Goal: Transaction & Acquisition: Purchase product/service

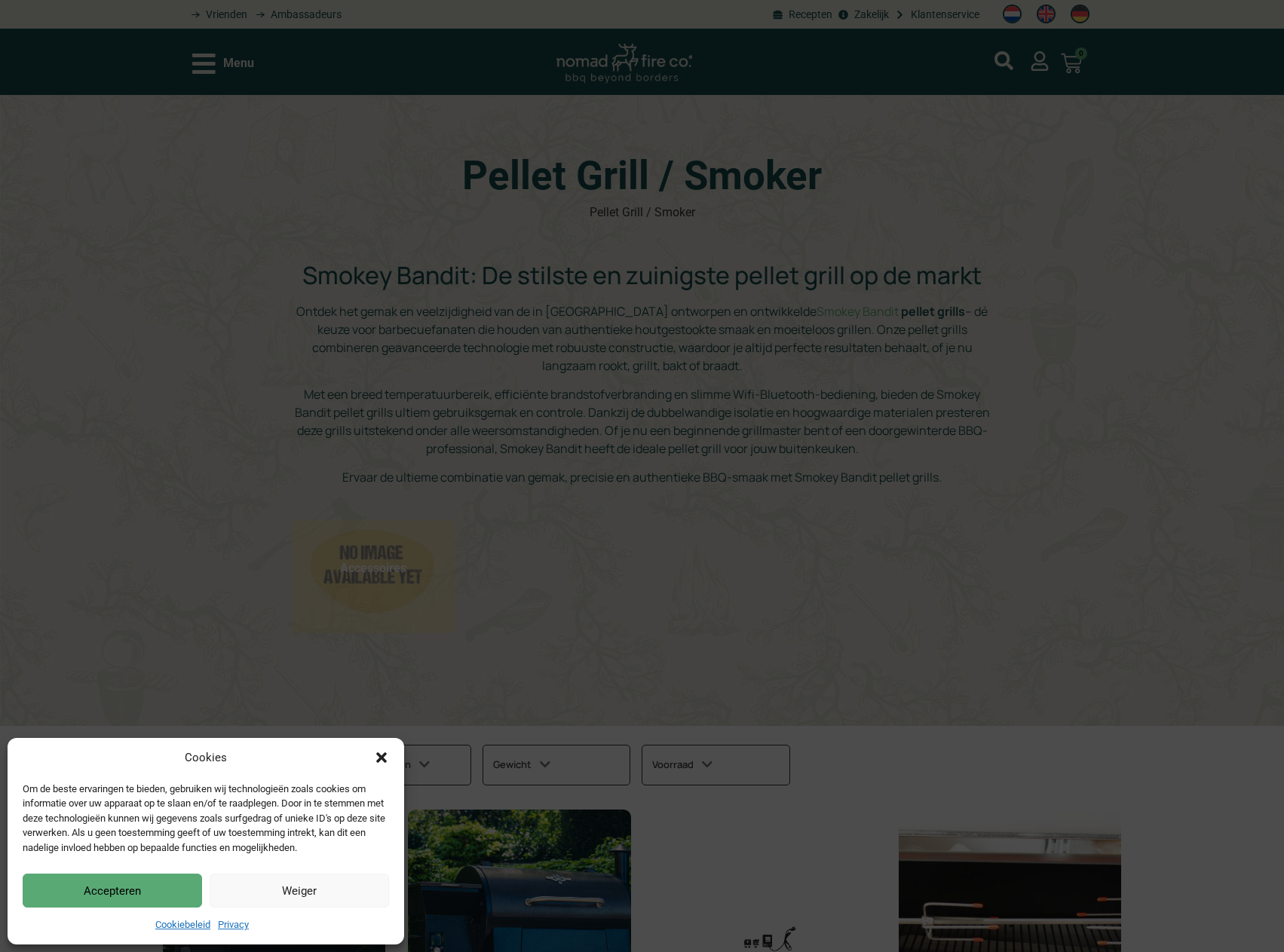
click at [843, 488] on div "Cookies Om de beste ervaringen te bieden, gebruiken wij technologieën zoals coo…" at bounding box center [642, 476] width 1284 height 952
click at [119, 888] on button "Accepteren" at bounding box center [112, 890] width 179 height 34
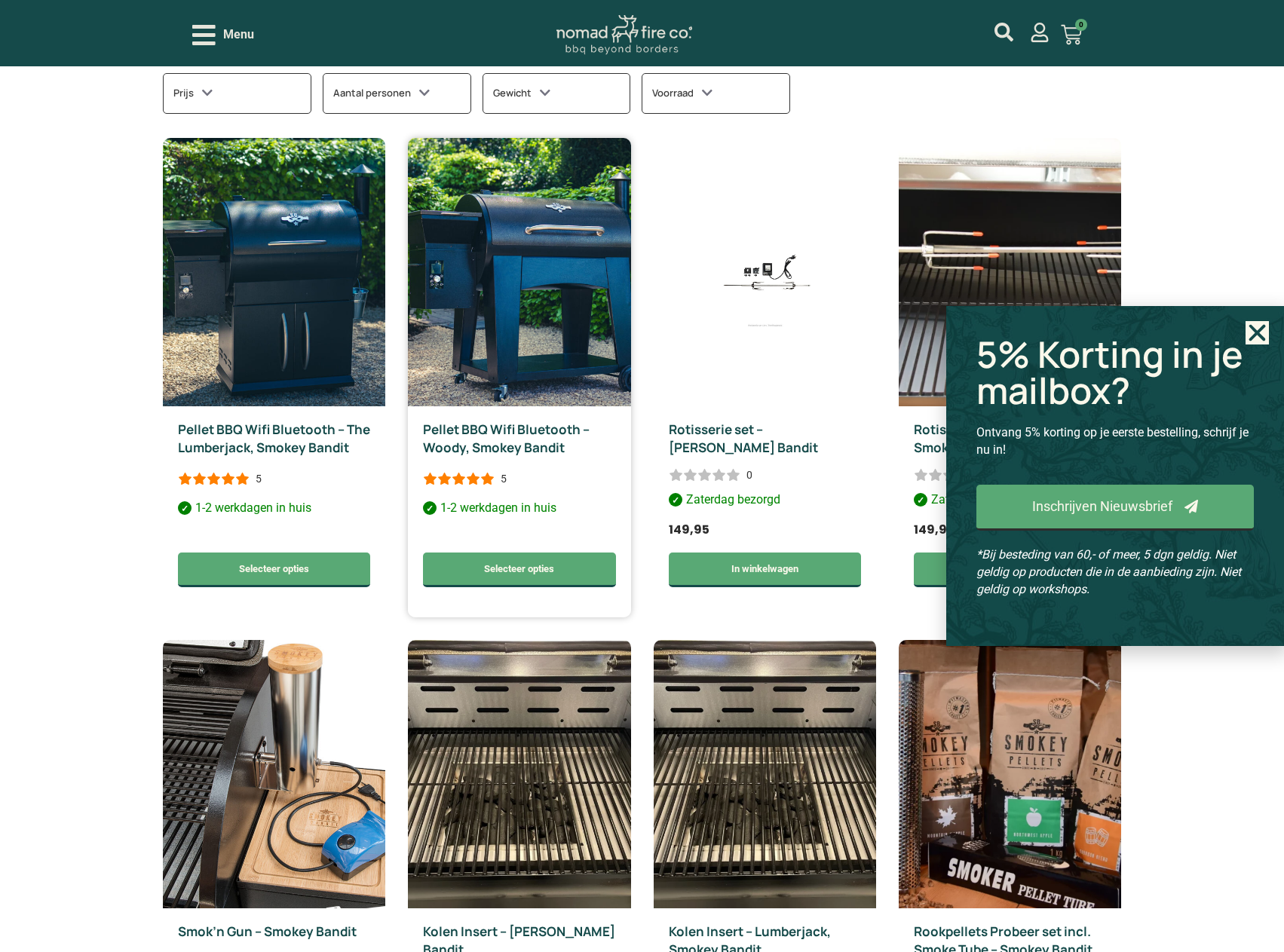
scroll to position [603, 0]
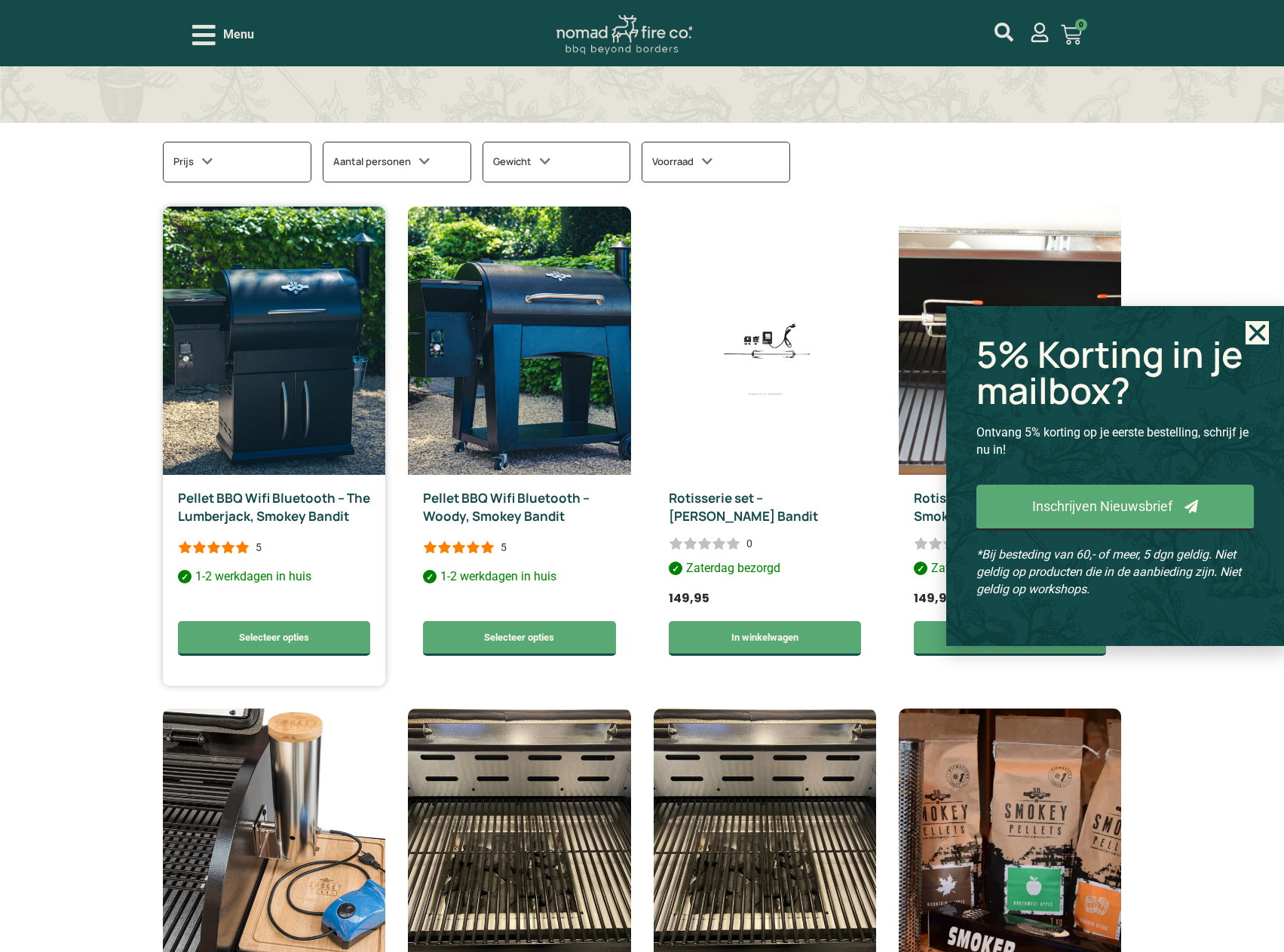
click at [305, 413] on img at bounding box center [274, 341] width 222 height 269
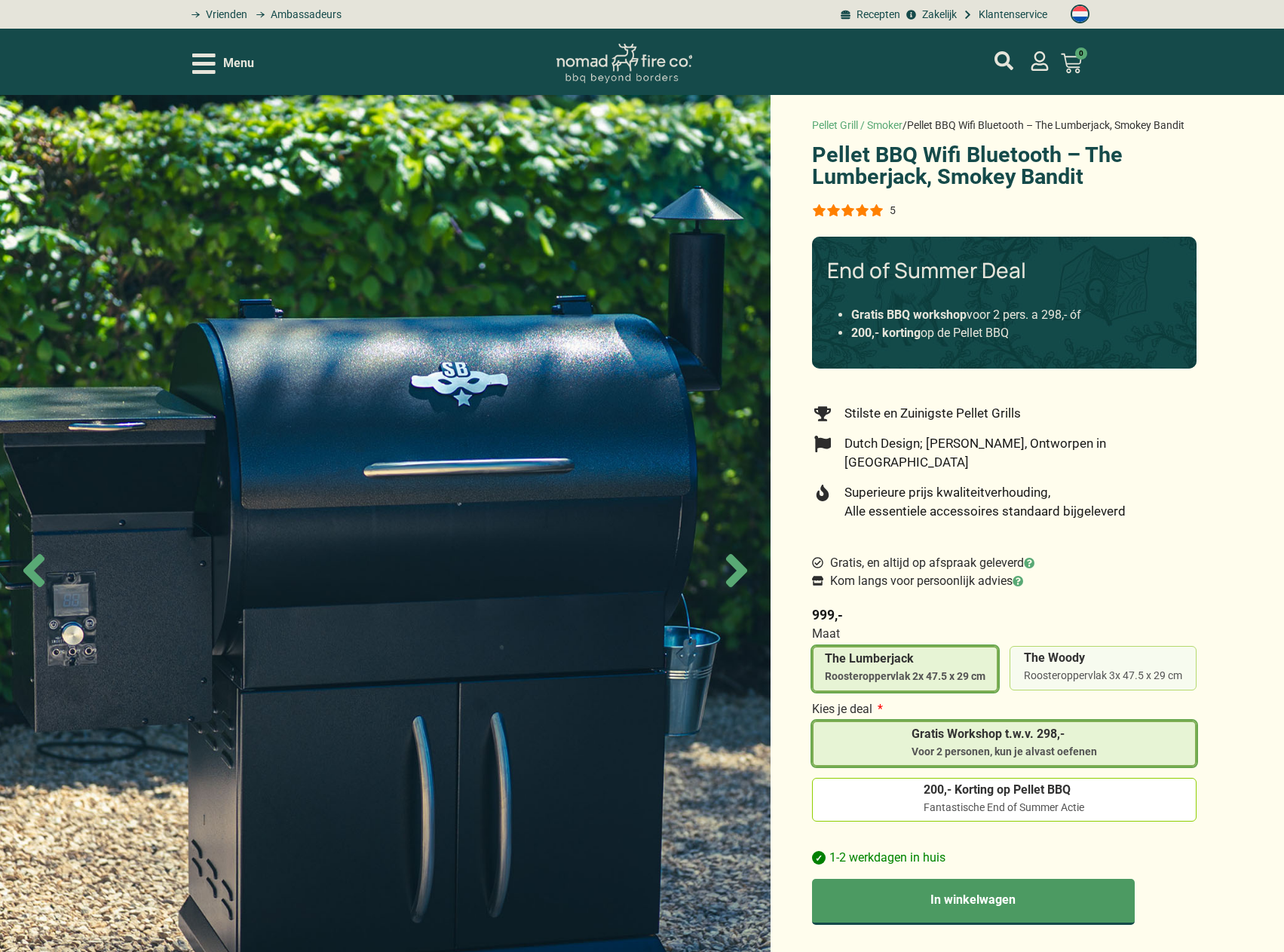
click at [1096, 668] on div "Roosteroppervlak 3x 47.5 x 29 cm" at bounding box center [1103, 675] width 159 height 15
click at [0, 0] on input "The Woody Roosteroppervlak 3x 47.5 x 29 cm" at bounding box center [0, 0] width 0 height 0
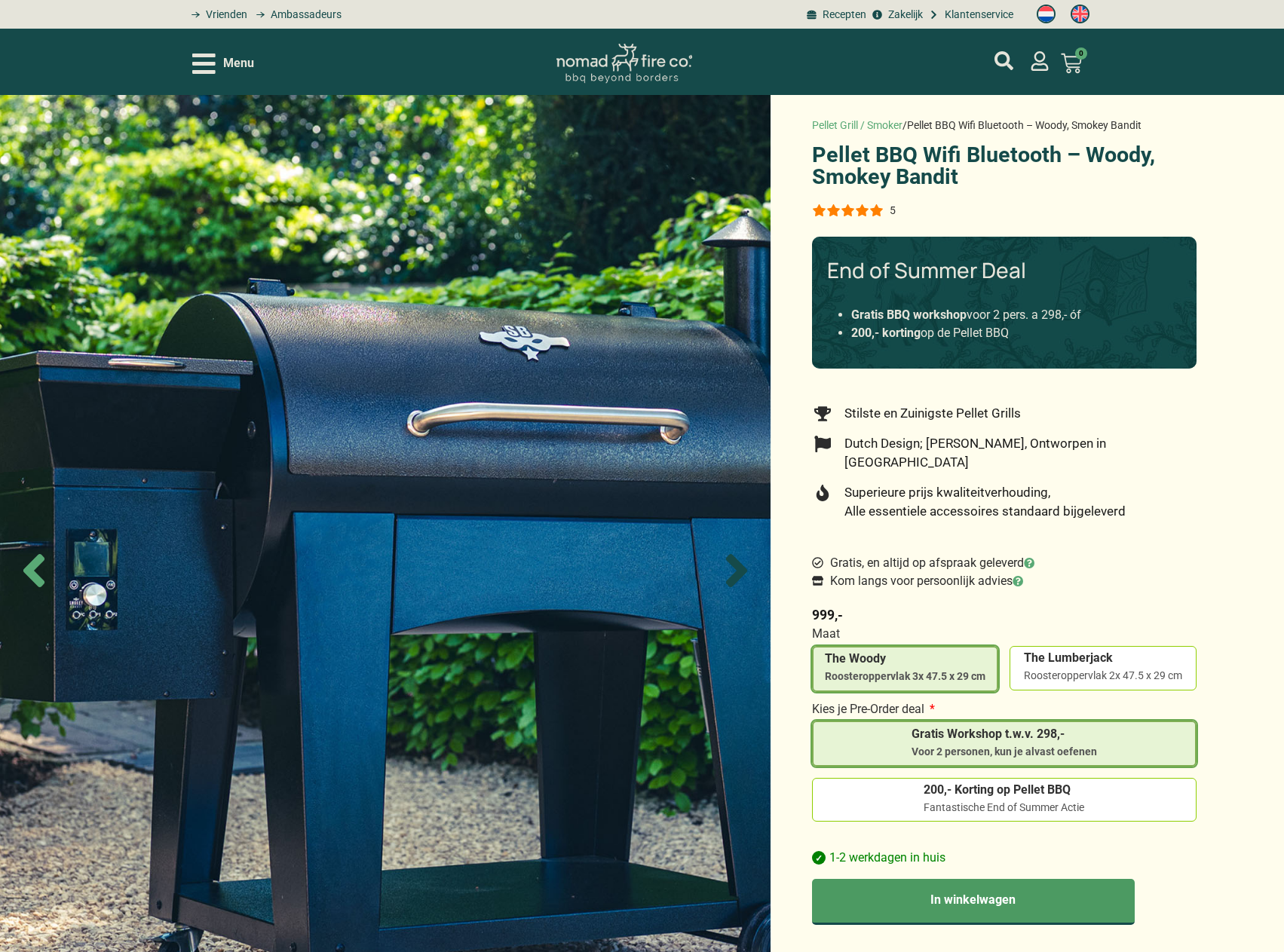
click at [728, 563] on icon "Next slide" at bounding box center [737, 570] width 53 height 53
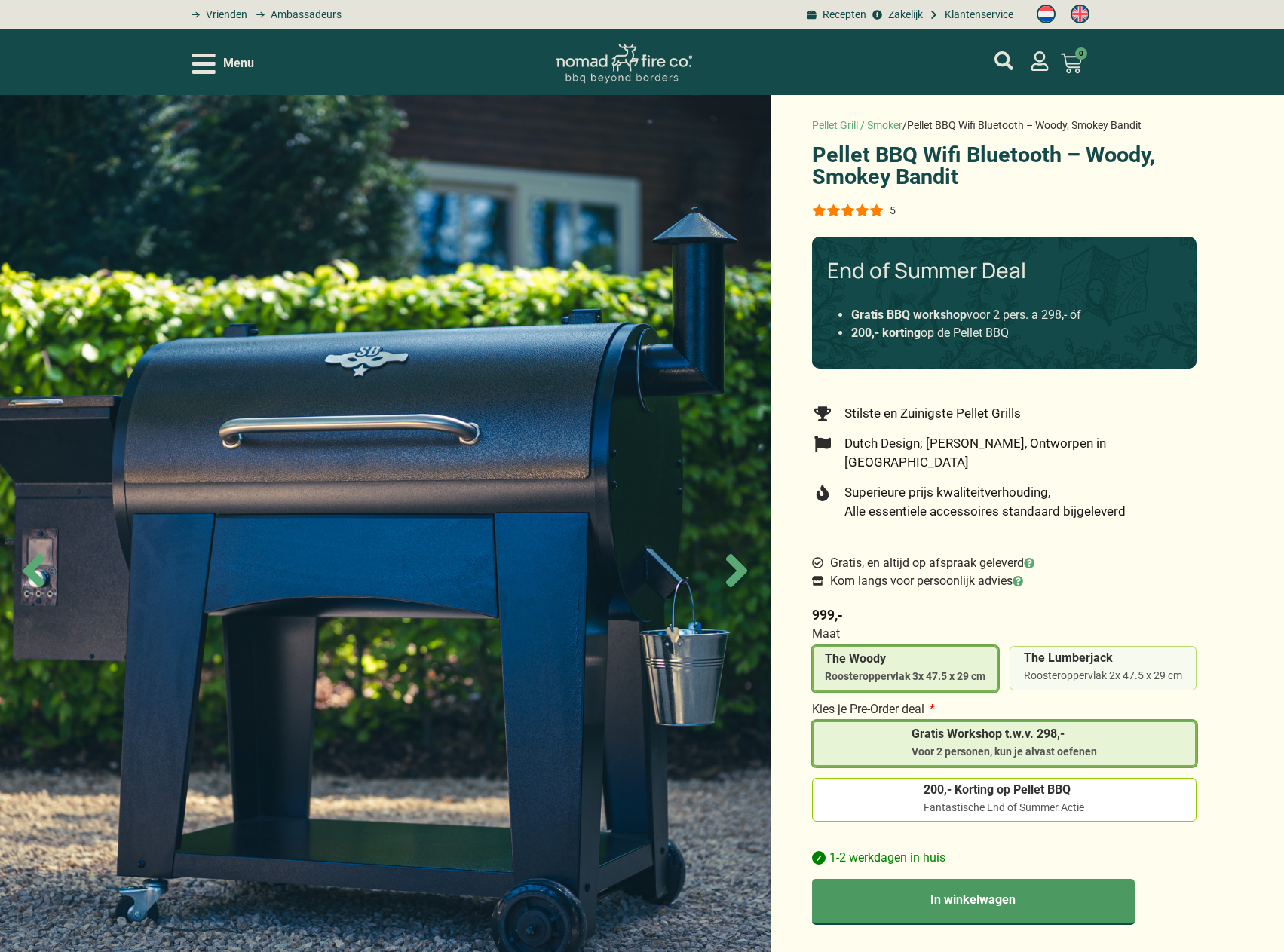
click at [1082, 652] on span "The Lumberjack" at bounding box center [1103, 657] width 159 height 12
click at [0, 0] on input "The Lumberjack Roosteroppervlak 2x 47.5 x 29 cm" at bounding box center [0, 0] width 0 height 0
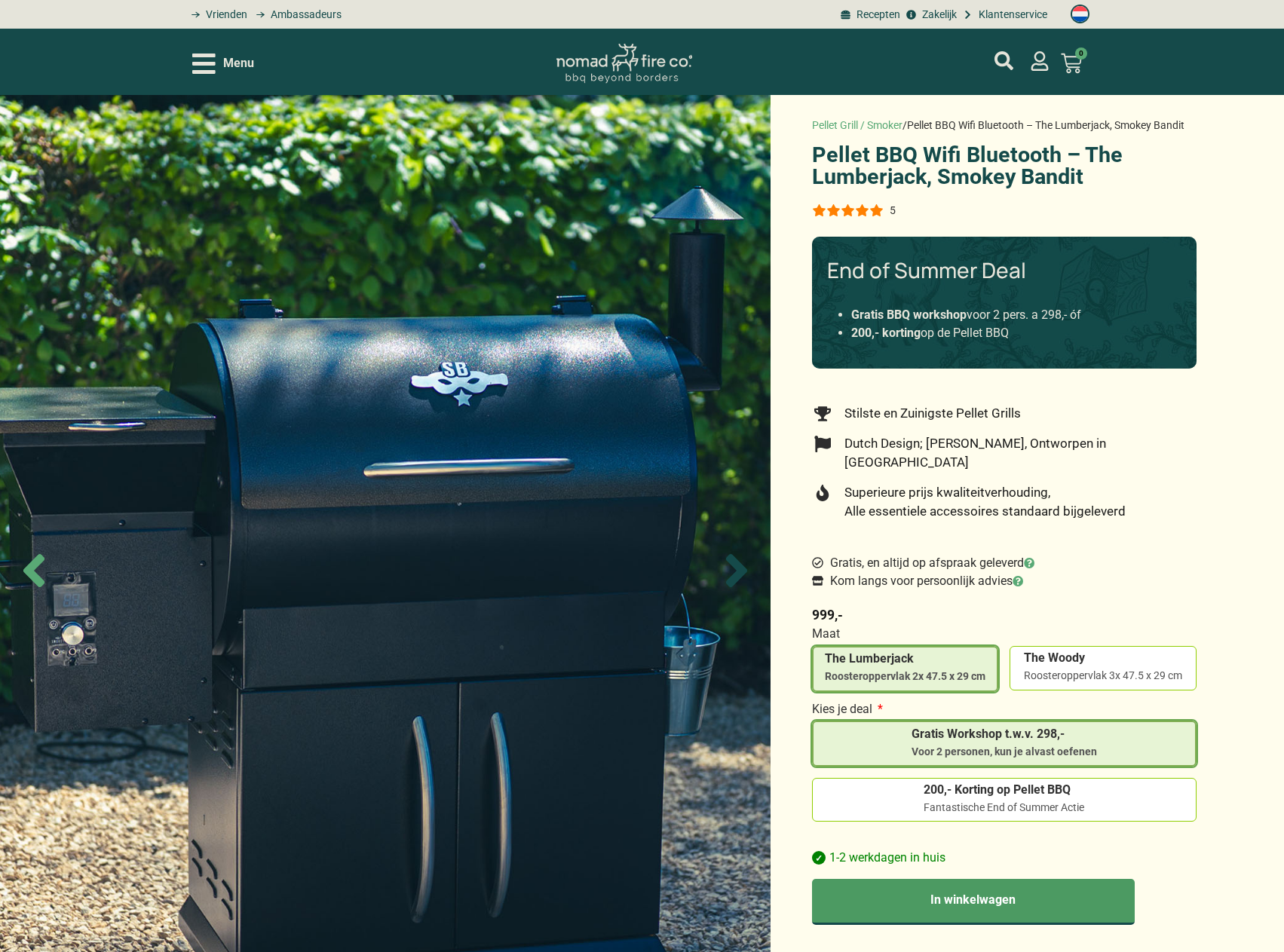
click at [744, 558] on icon "Next slide" at bounding box center [737, 570] width 53 height 53
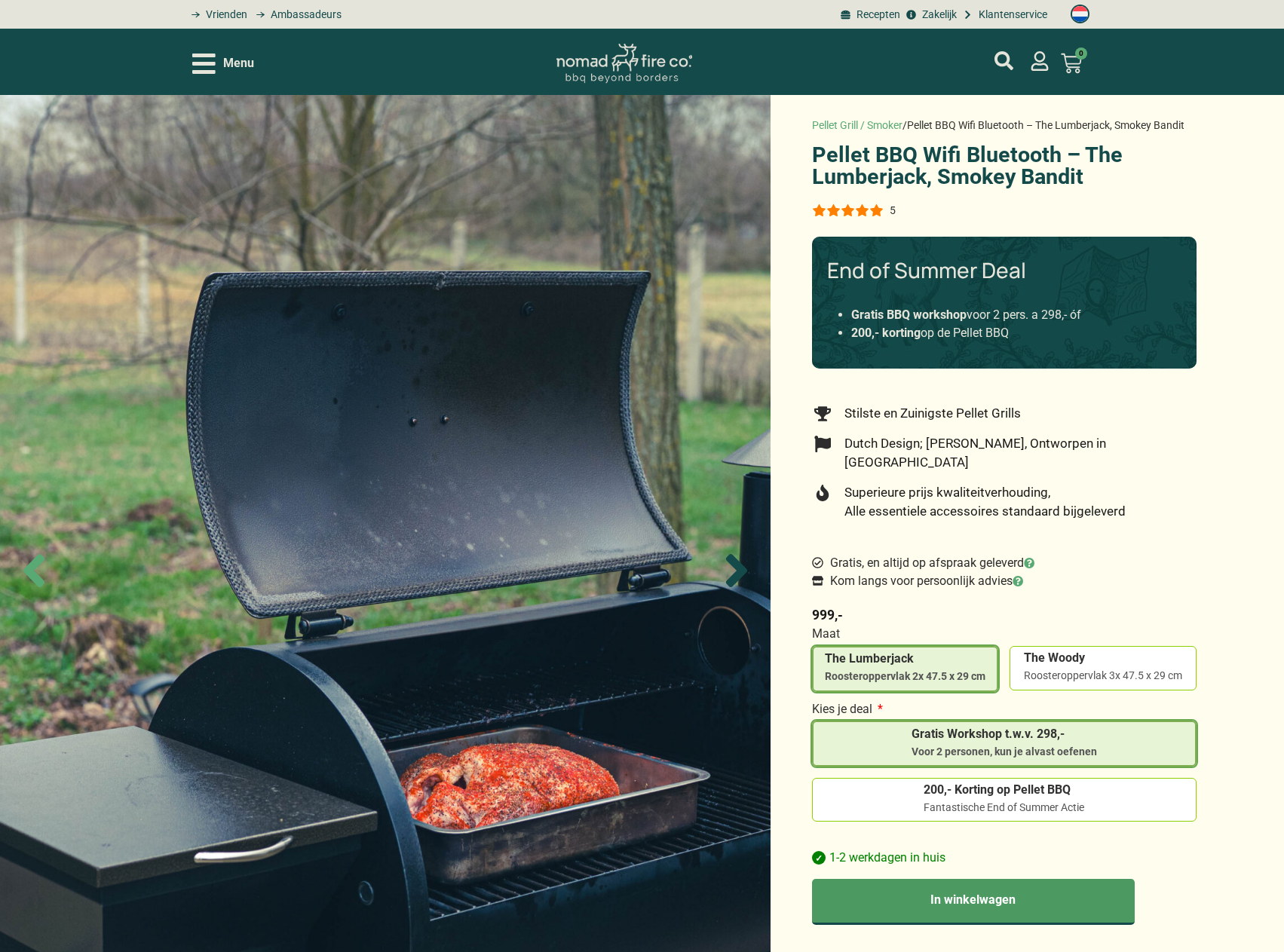
click at [744, 558] on icon "Next slide" at bounding box center [737, 570] width 53 height 53
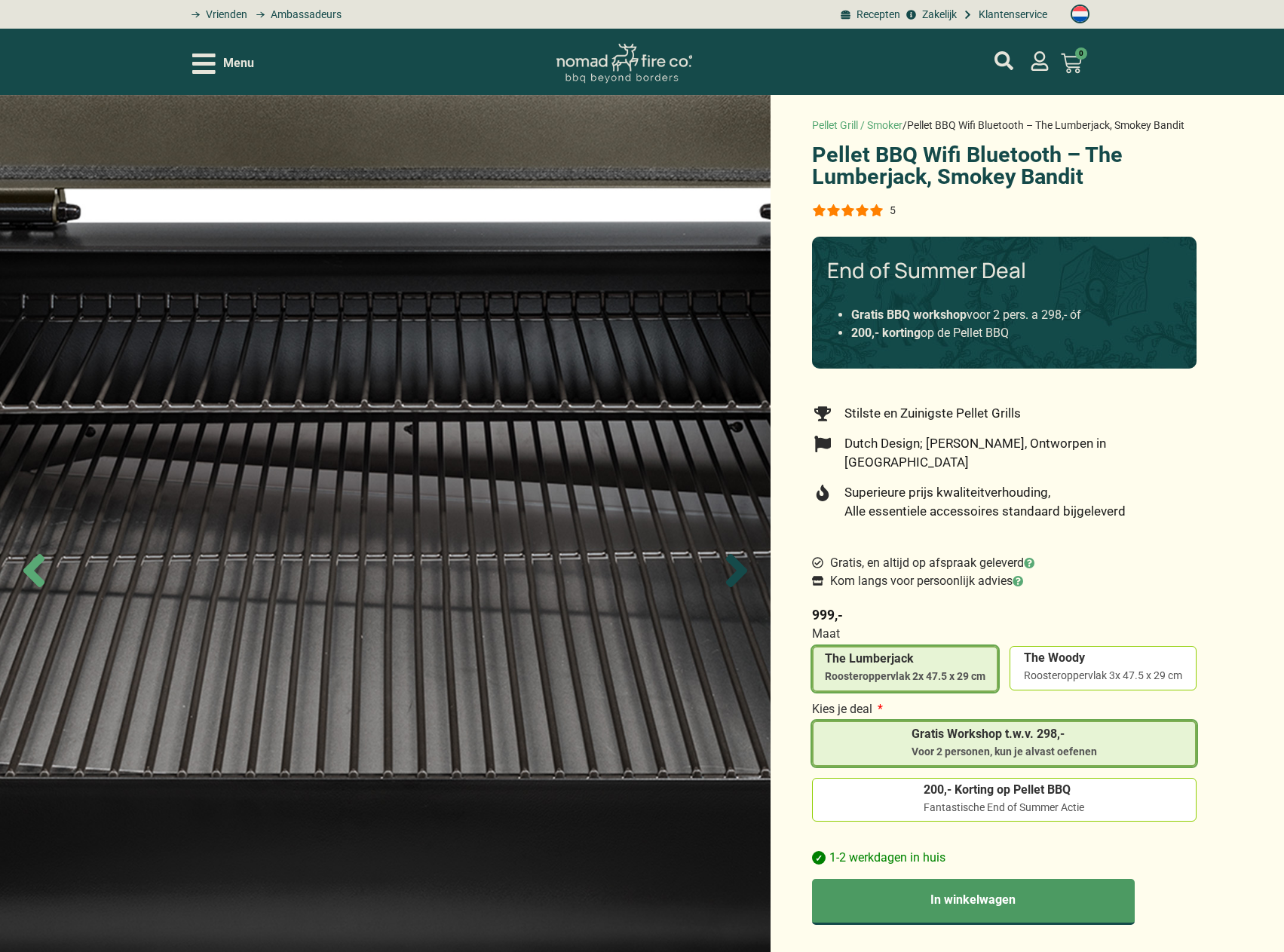
click at [744, 558] on icon "Next slide" at bounding box center [737, 570] width 53 height 53
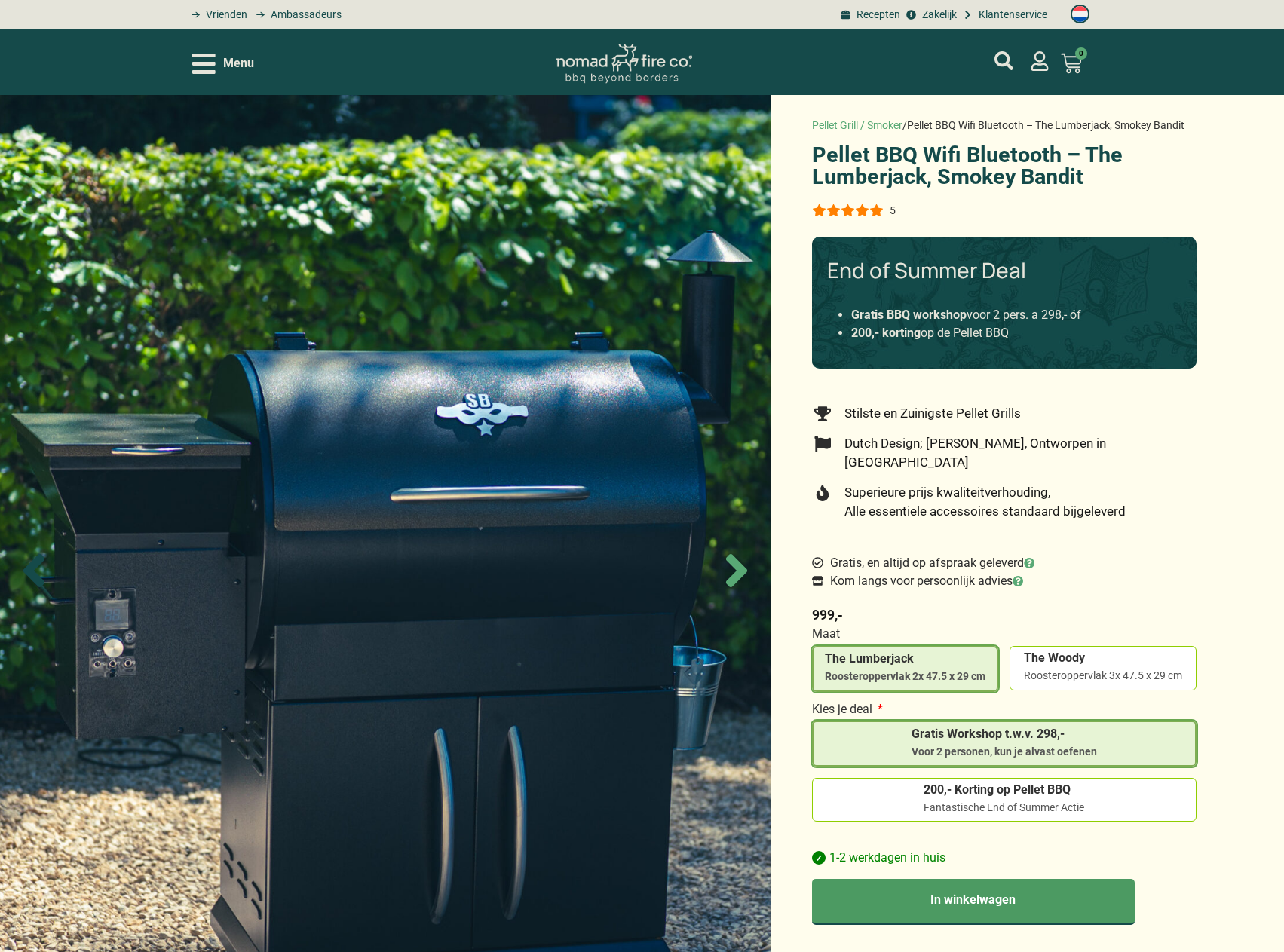
click at [49, 579] on icon "Previous slide" at bounding box center [33, 570] width 53 height 53
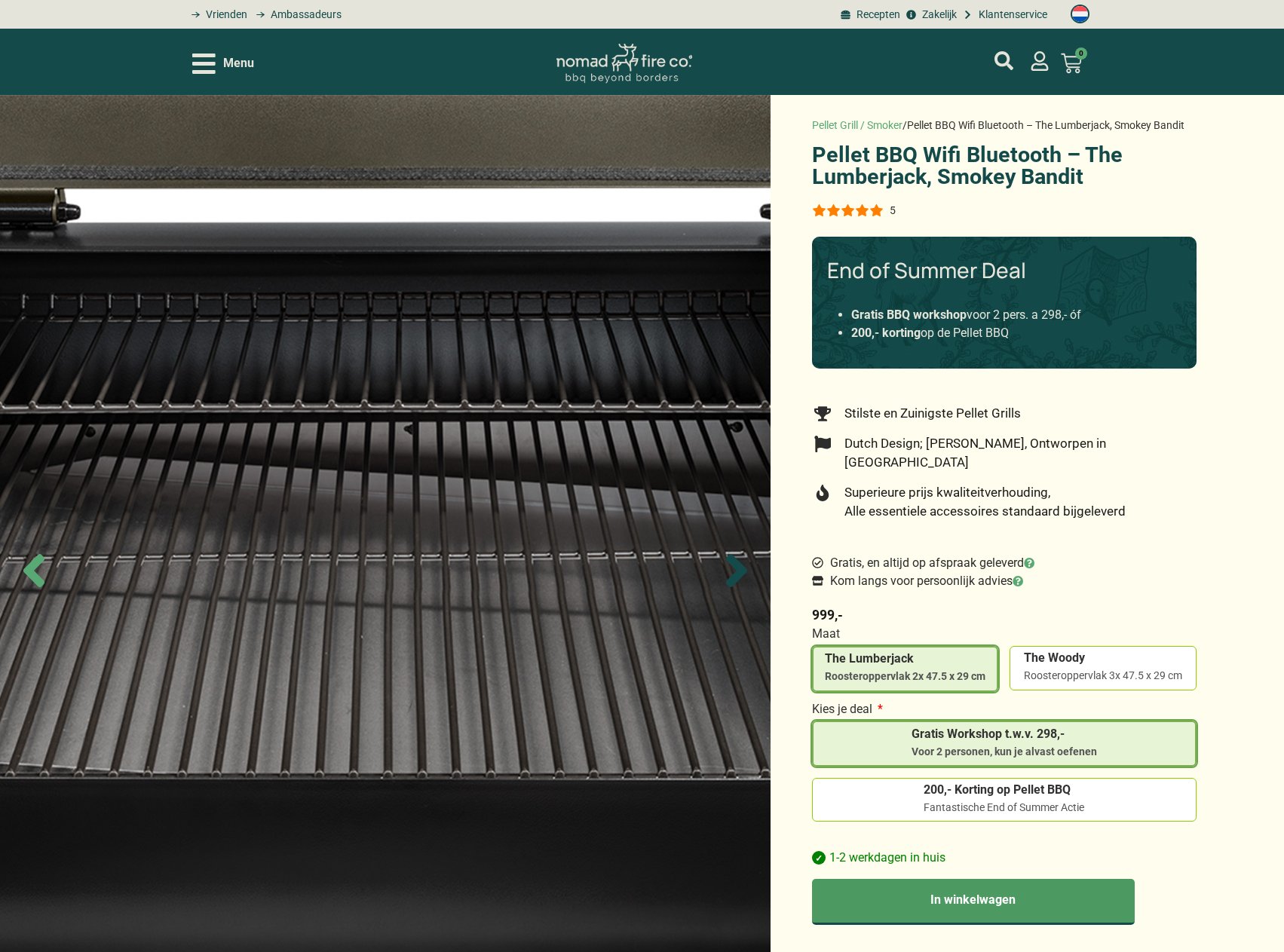
click at [754, 570] on icon "Next slide" at bounding box center [737, 570] width 53 height 53
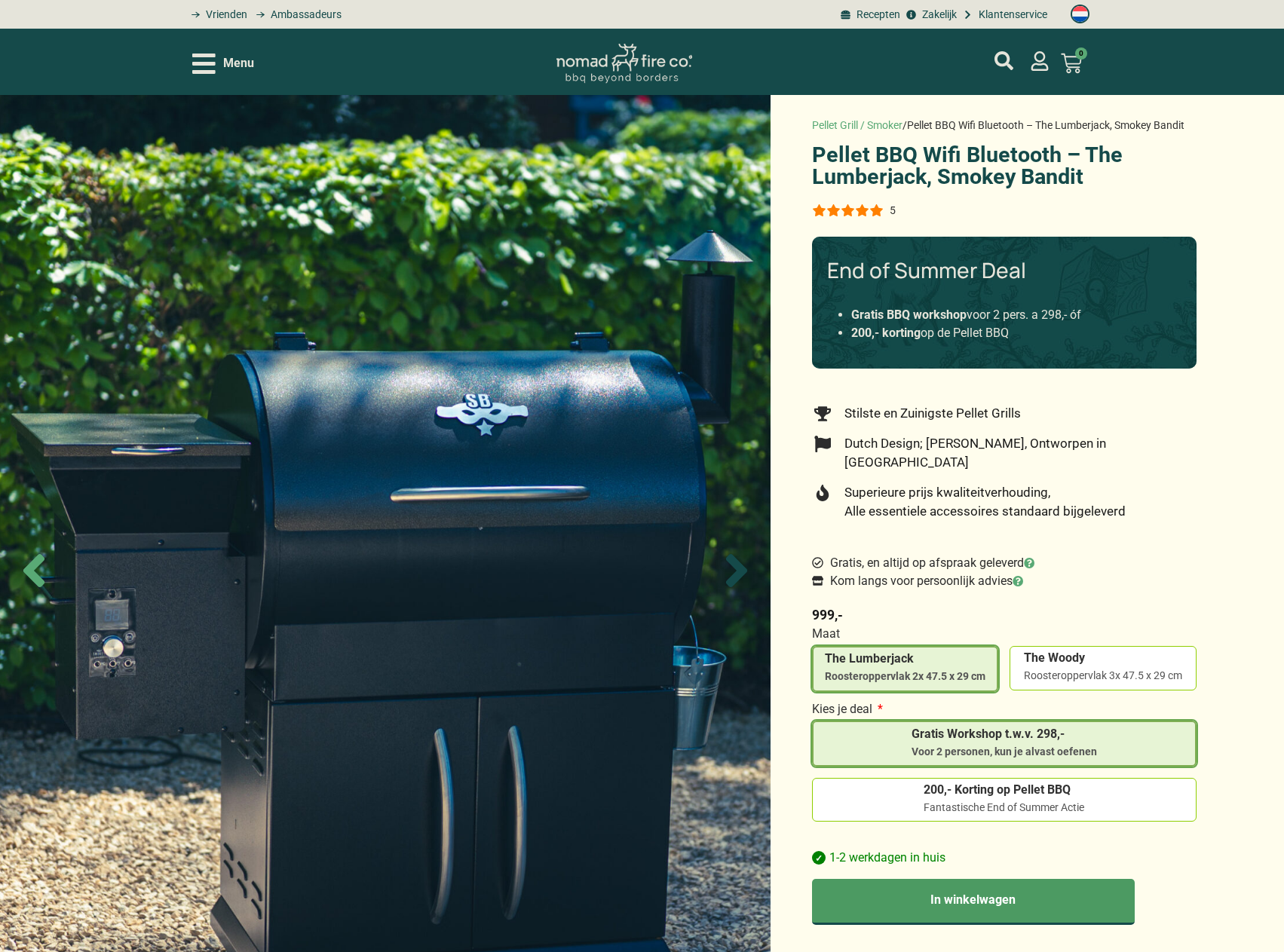
click at [754, 570] on icon "Next slide" at bounding box center [737, 570] width 53 height 53
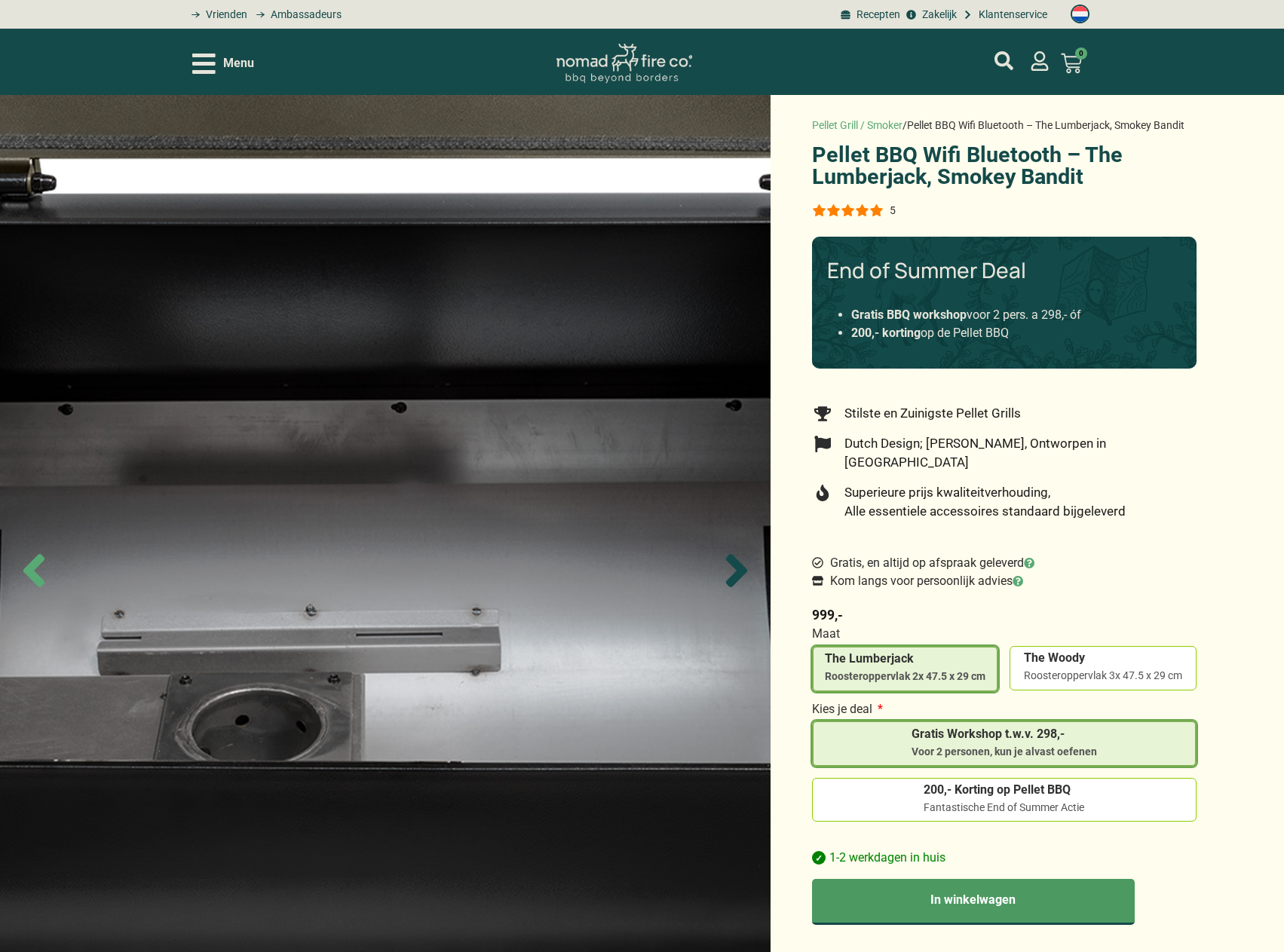
click at [754, 570] on icon "Next slide" at bounding box center [737, 570] width 53 height 53
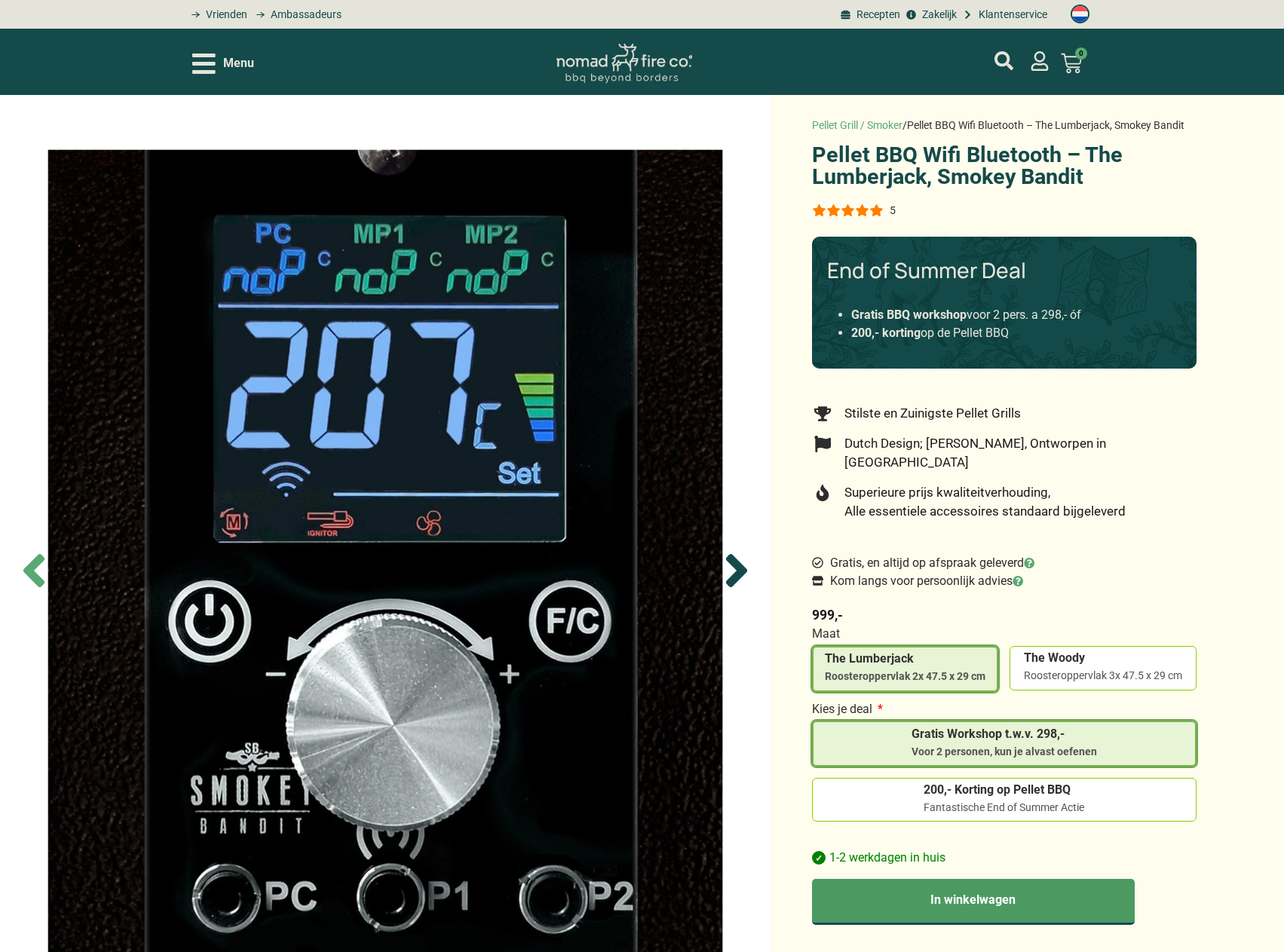
click at [754, 570] on icon "Next slide" at bounding box center [737, 570] width 53 height 53
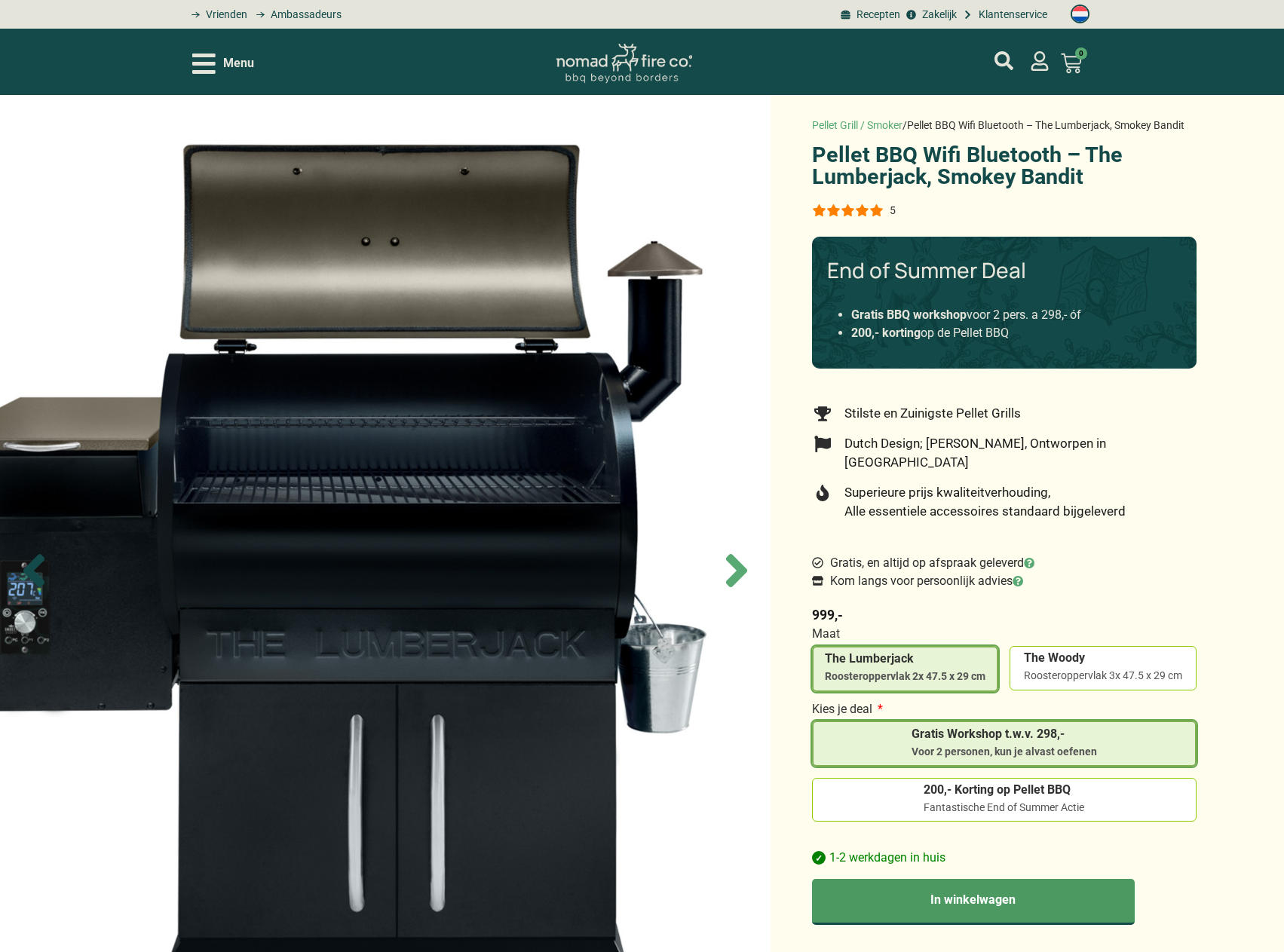
click at [40, 562] on icon "Previous slide" at bounding box center [34, 570] width 22 height 33
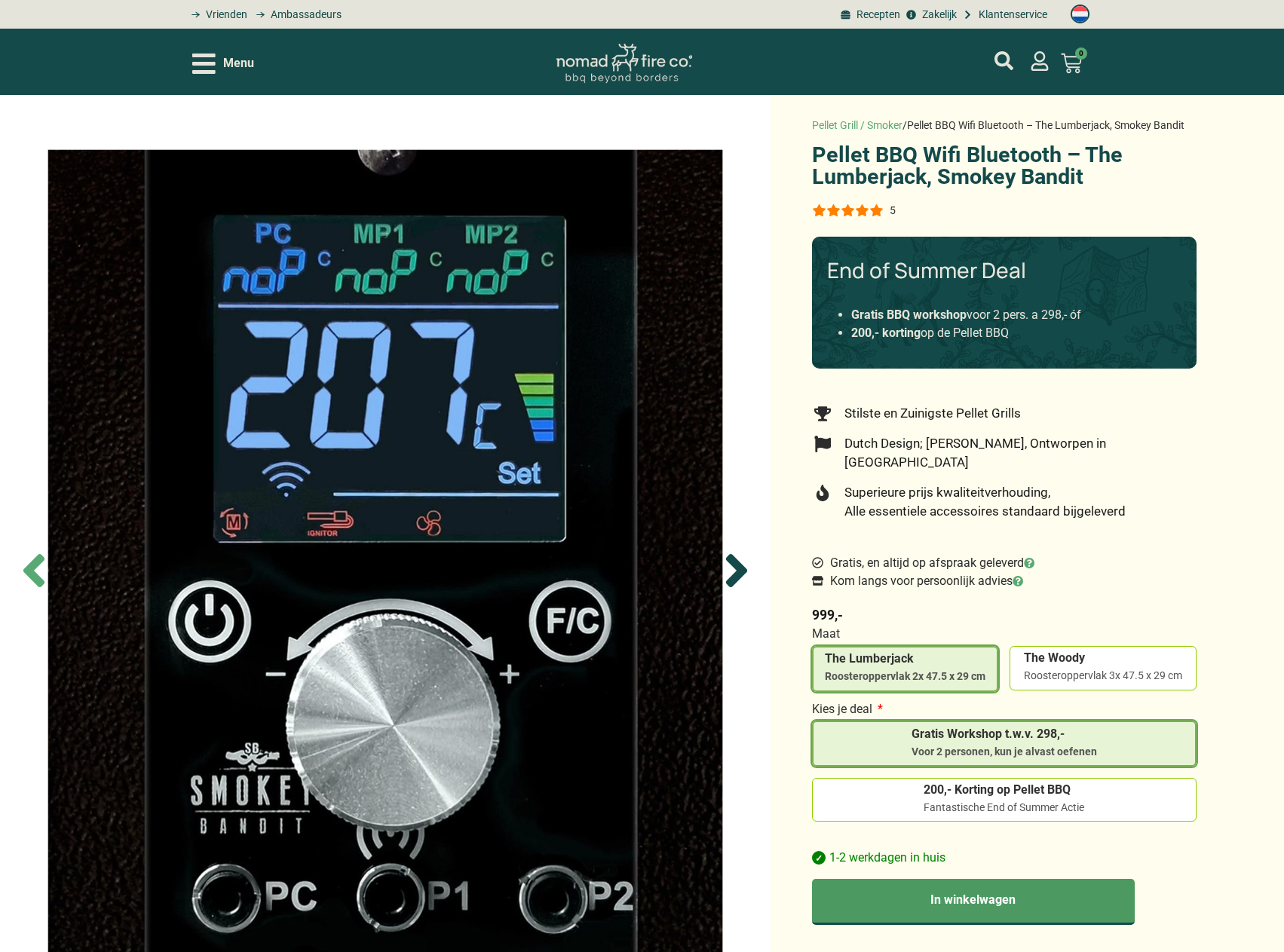
click at [730, 569] on icon "Next slide" at bounding box center [737, 570] width 53 height 53
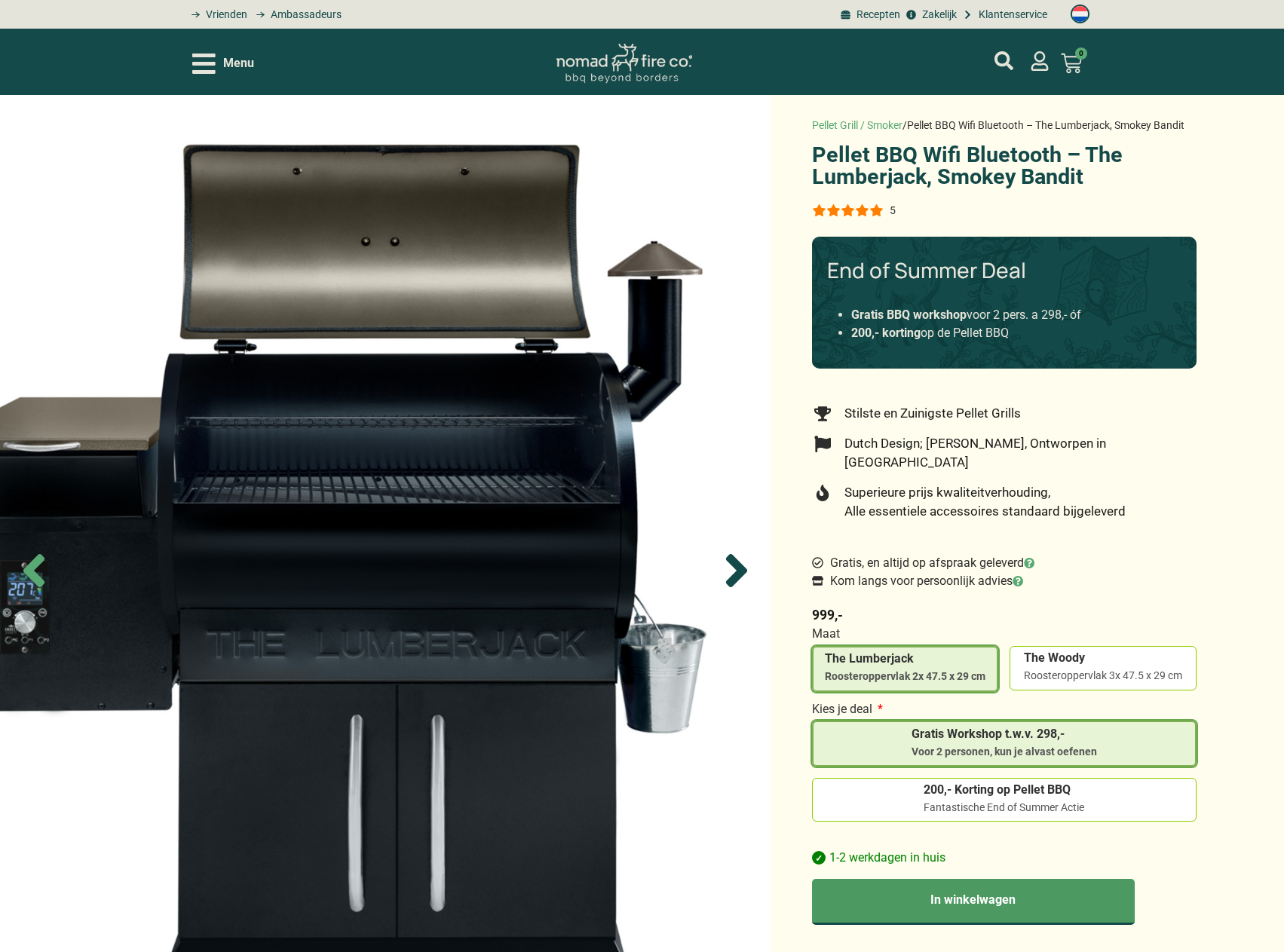
click at [730, 569] on icon "Next slide" at bounding box center [737, 570] width 53 height 53
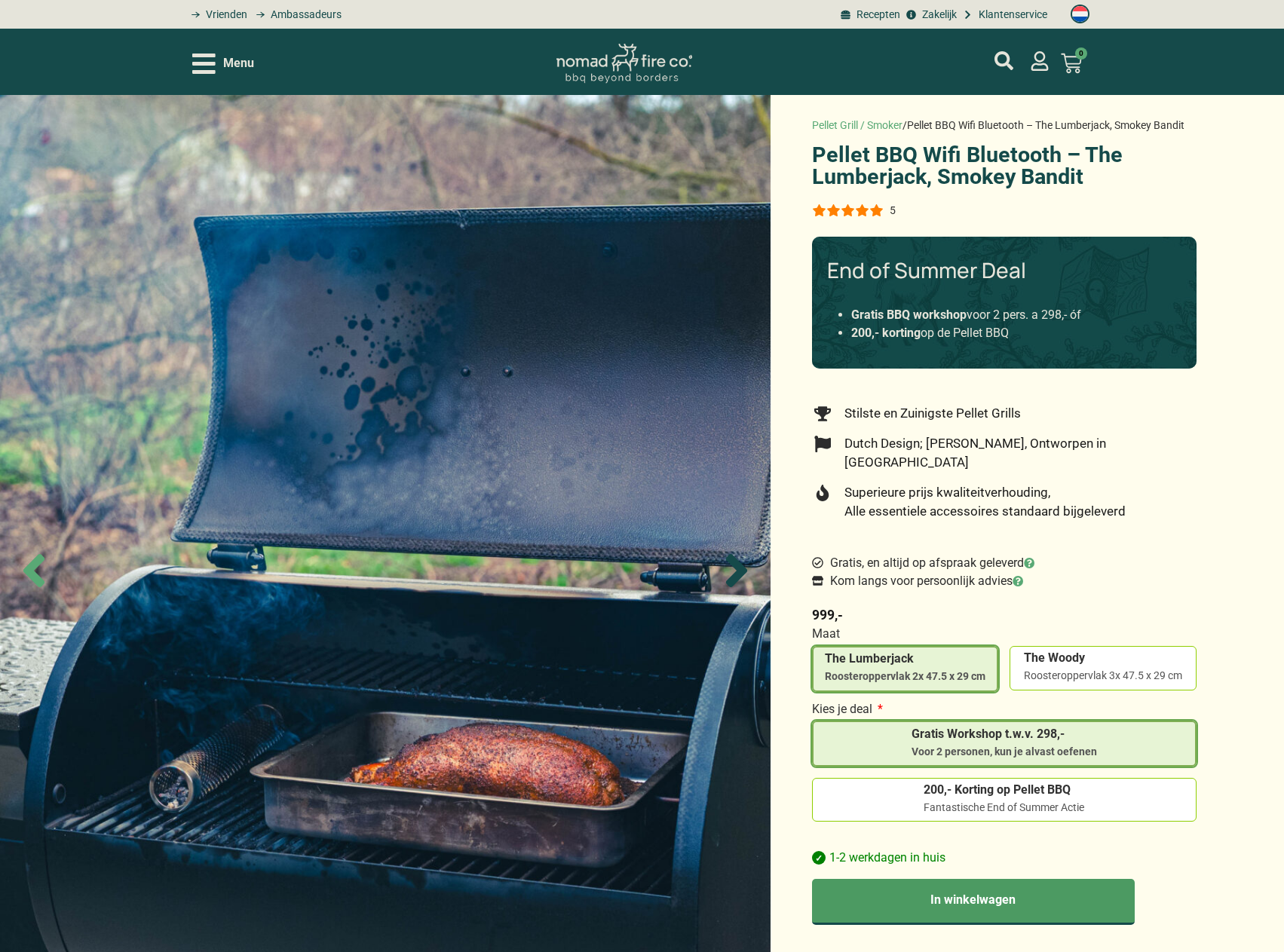
click at [730, 569] on icon "Next slide" at bounding box center [737, 570] width 53 height 53
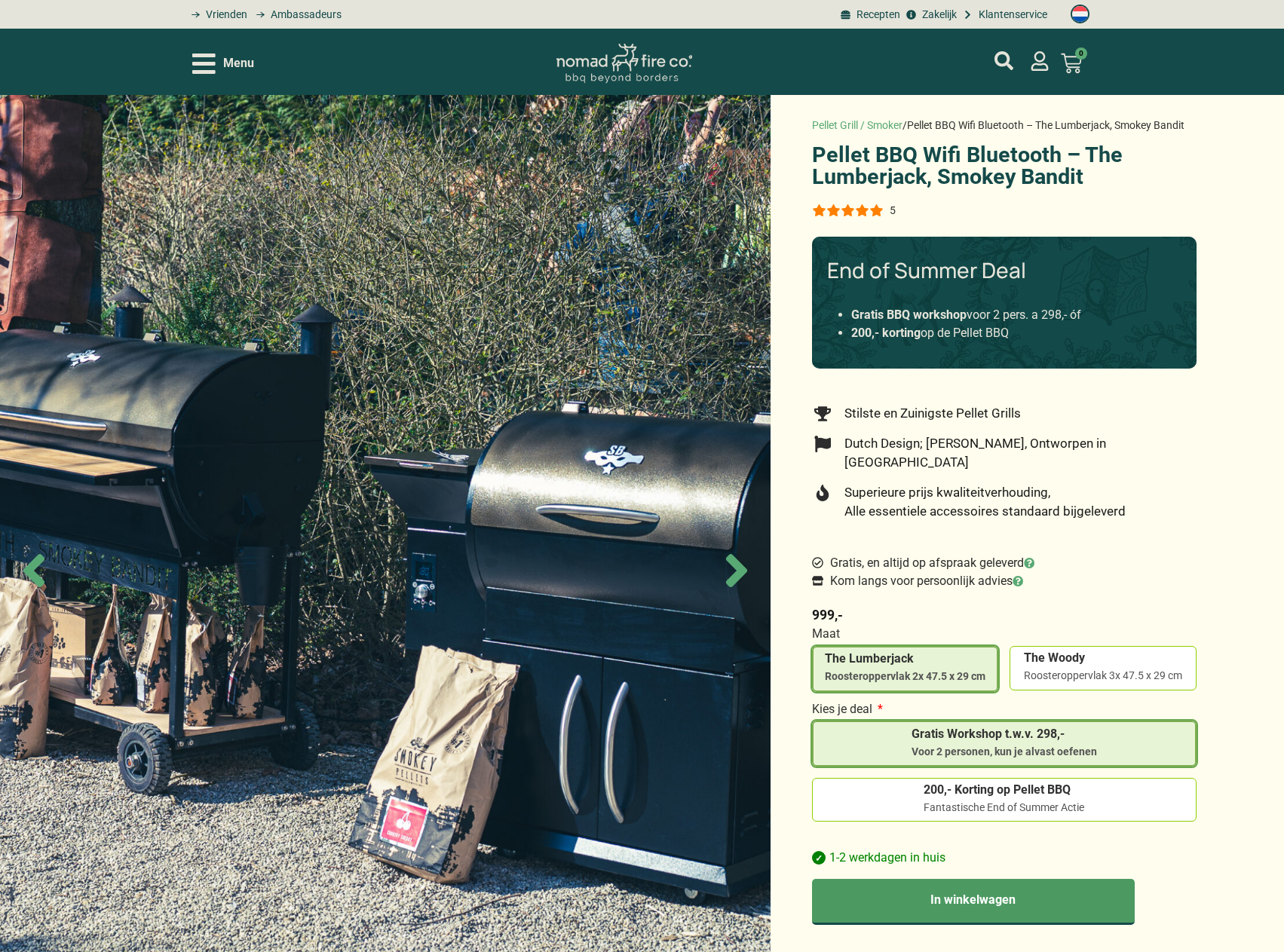
click at [228, 52] on div "Menu" at bounding box center [223, 63] width 62 height 26
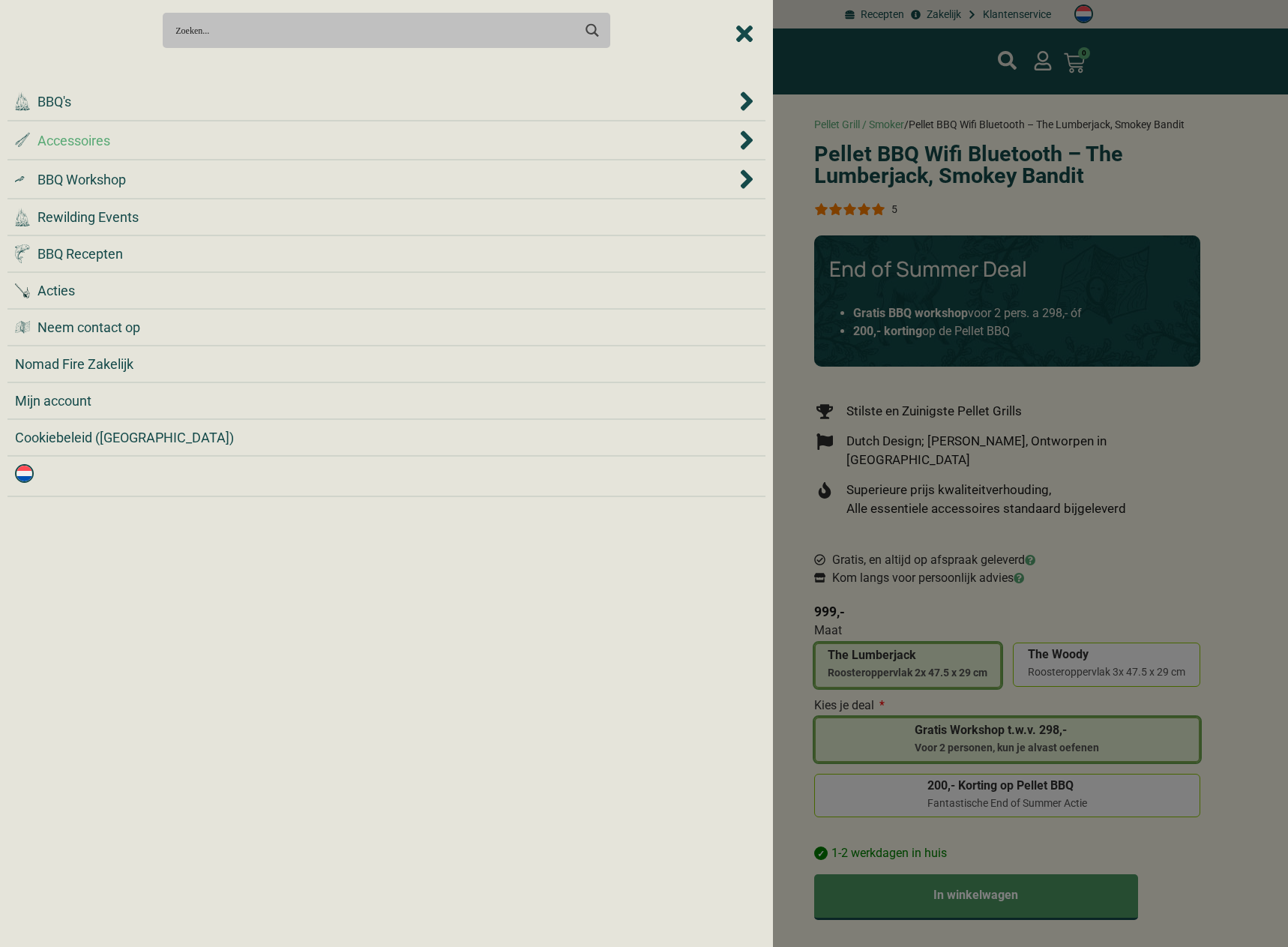
click at [79, 140] on span "Accessoires" at bounding box center [74, 140] width 73 height 20
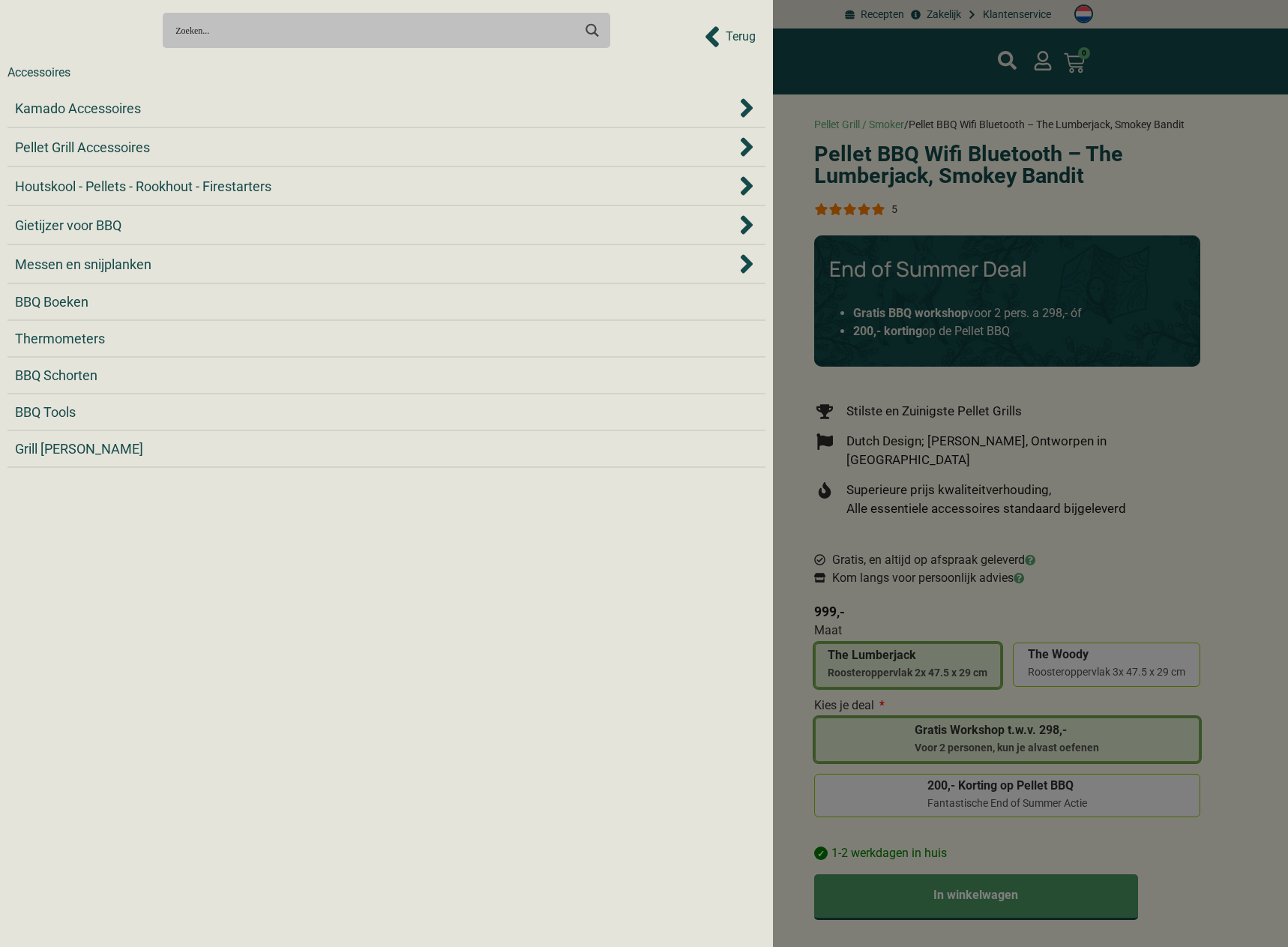
click at [73, 73] on div "Accessoires" at bounding box center [360, 73] width 706 height 18
click at [48, 70] on div "Accessoires" at bounding box center [38, 73] width 63 height 18
click at [741, 36] on span "Terug" at bounding box center [741, 37] width 30 height 18
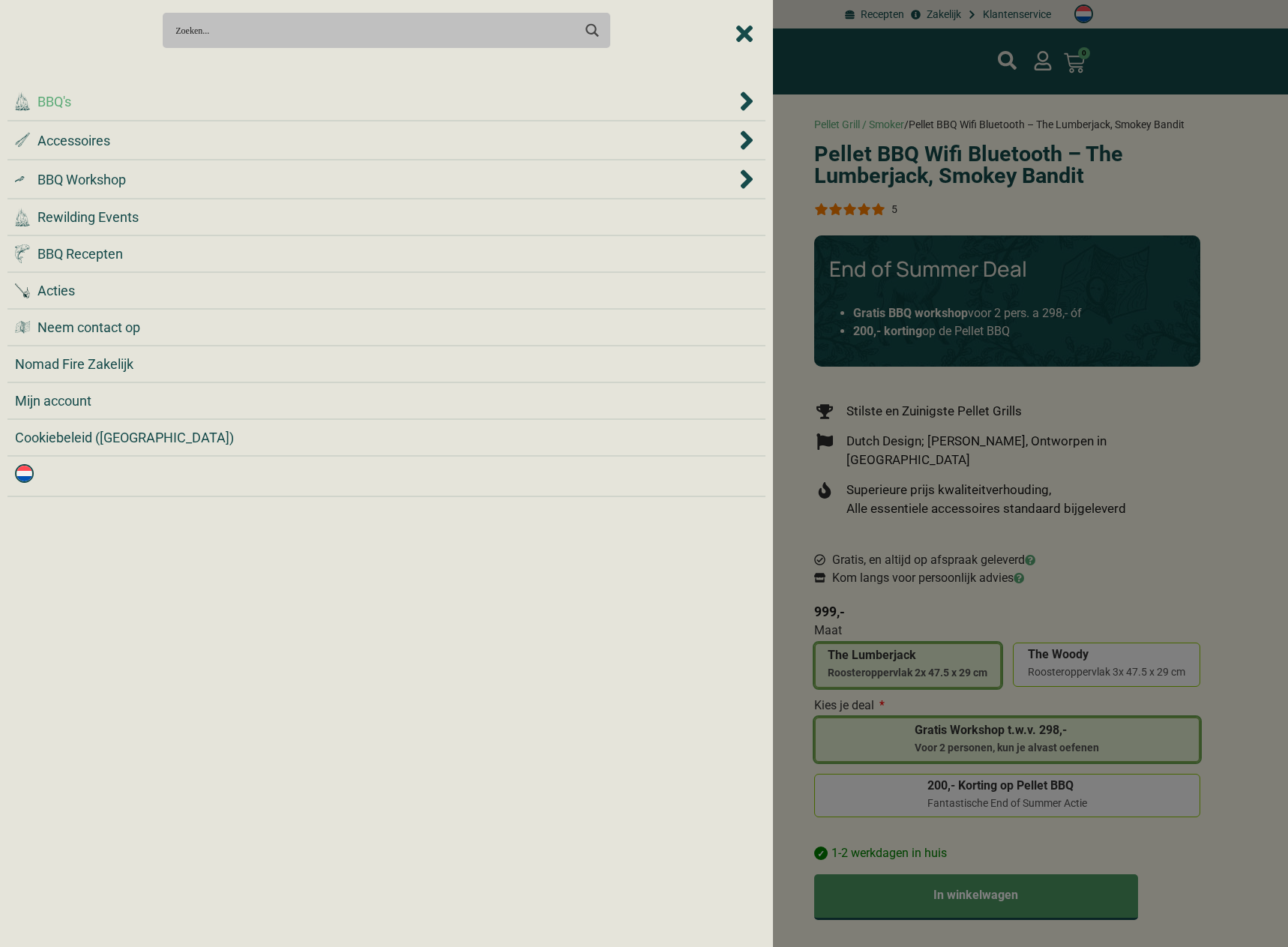
click at [81, 108] on div ".cls-1 { fill: #042e2c; } BBQ's" at bounding box center [376, 102] width 721 height 20
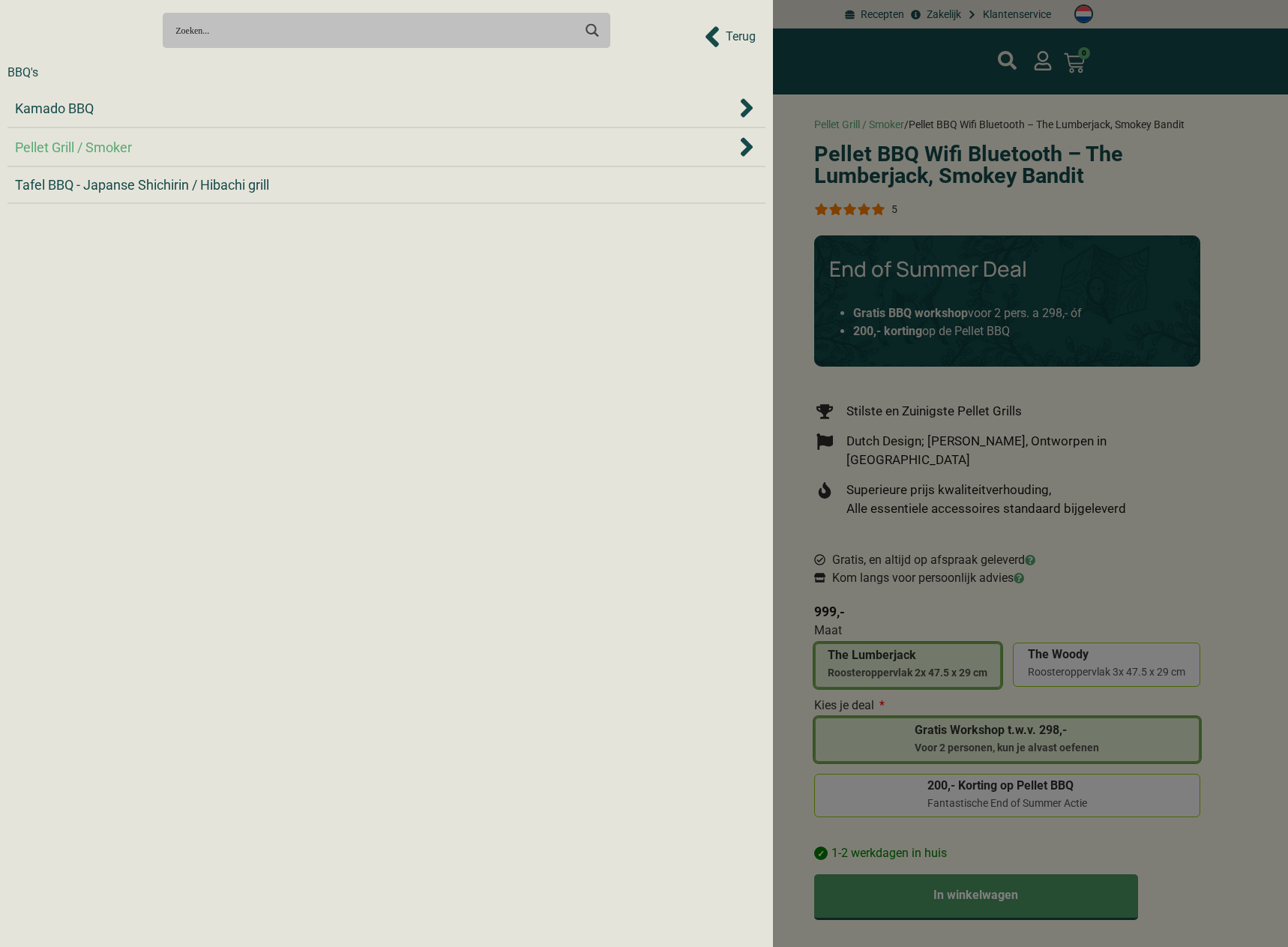
click at [104, 143] on span "Pellet Grill / Smoker" at bounding box center [73, 147] width 117 height 20
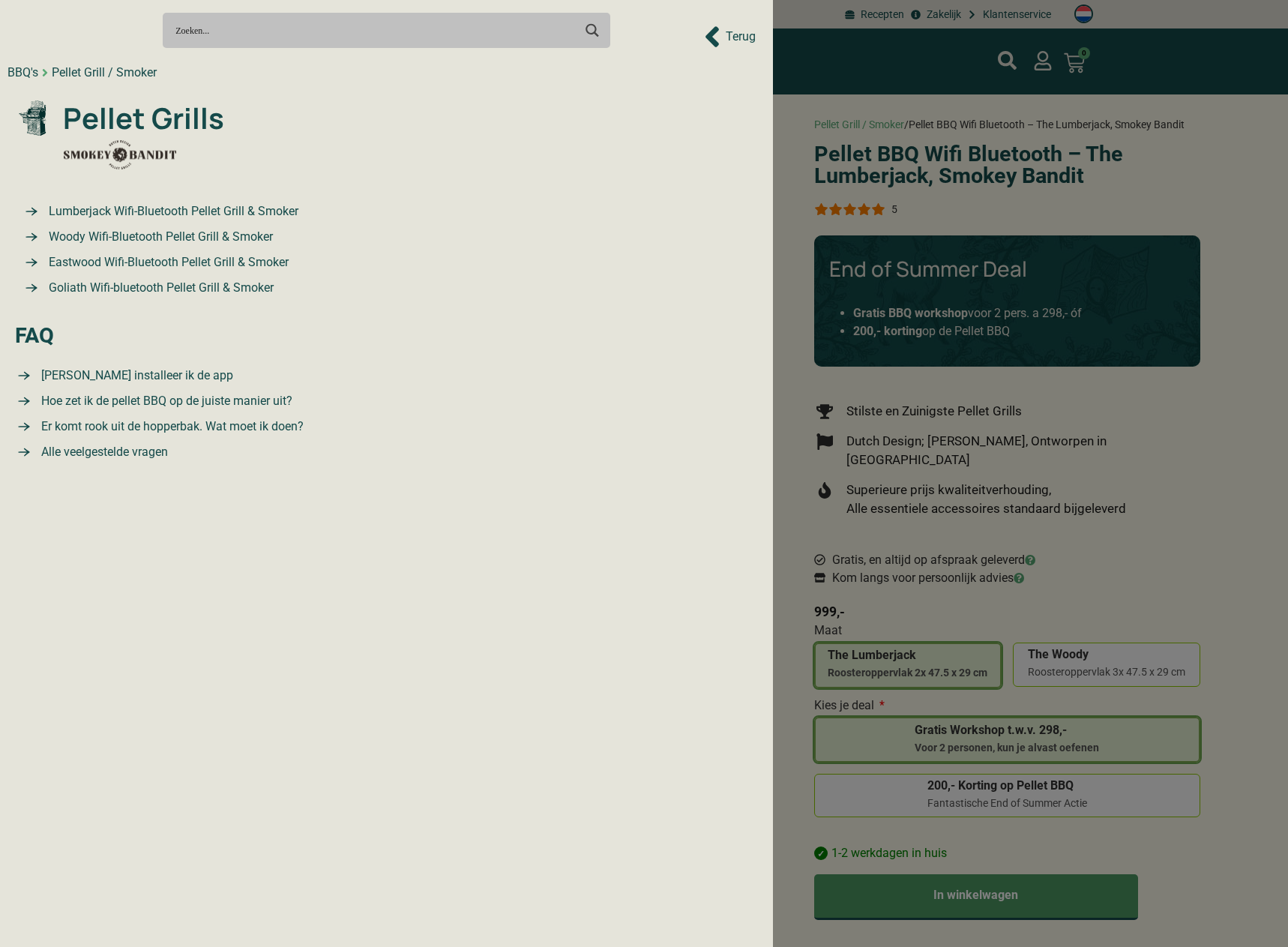
click at [117, 147] on img at bounding box center [120, 155] width 112 height 30
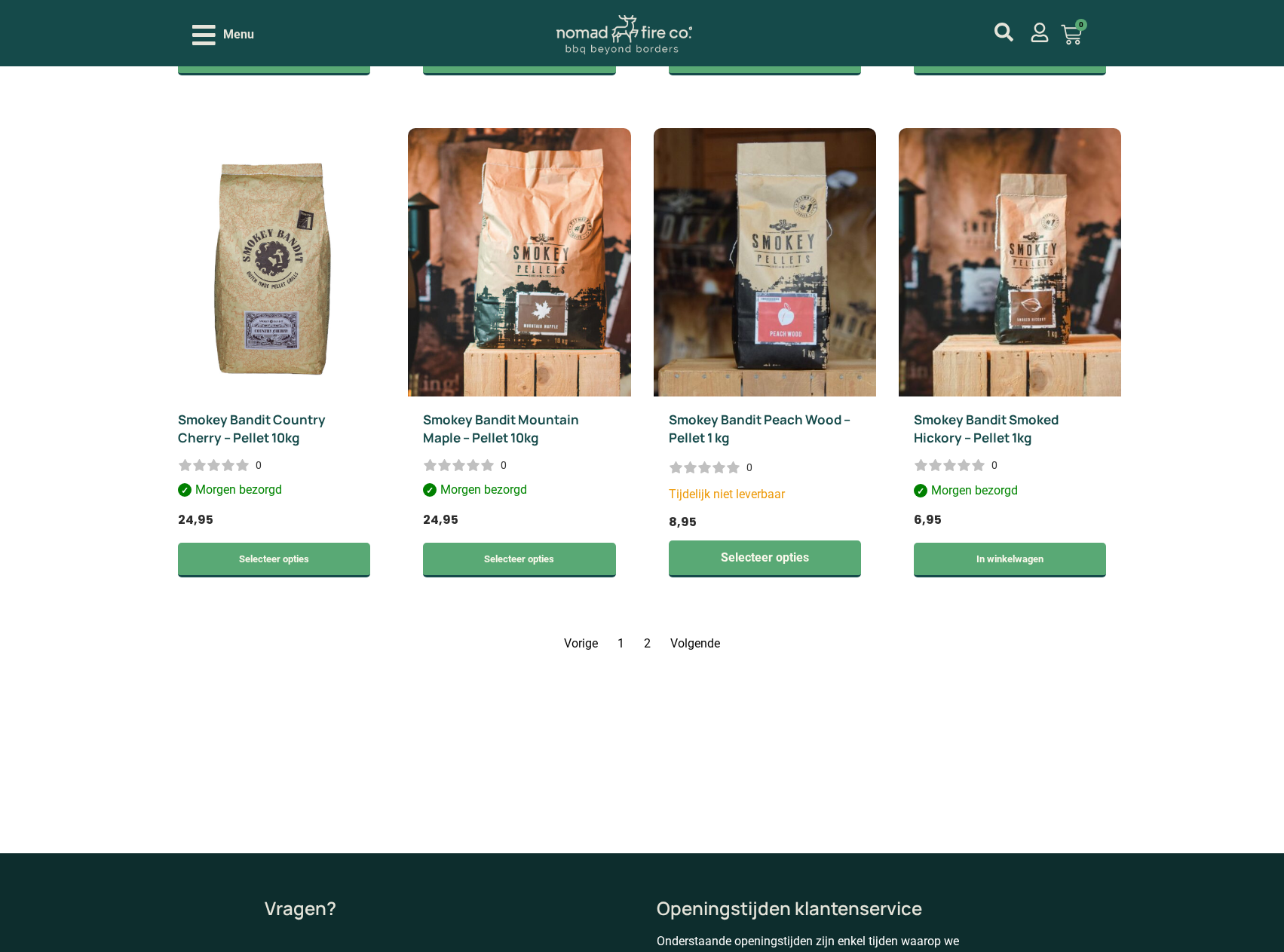
scroll to position [2412, 0]
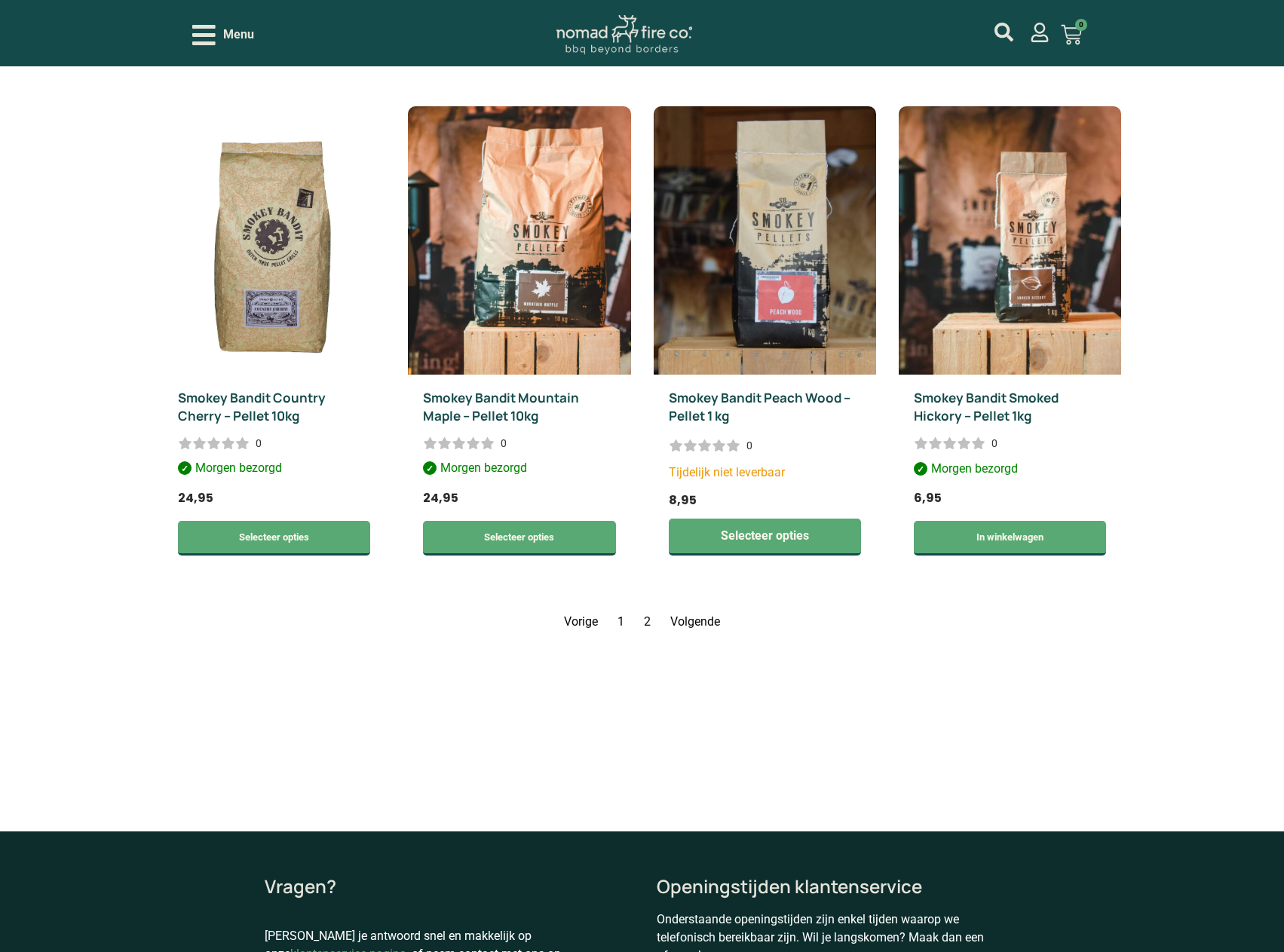
click at [692, 614] on link "Volgende" at bounding box center [695, 622] width 50 height 14
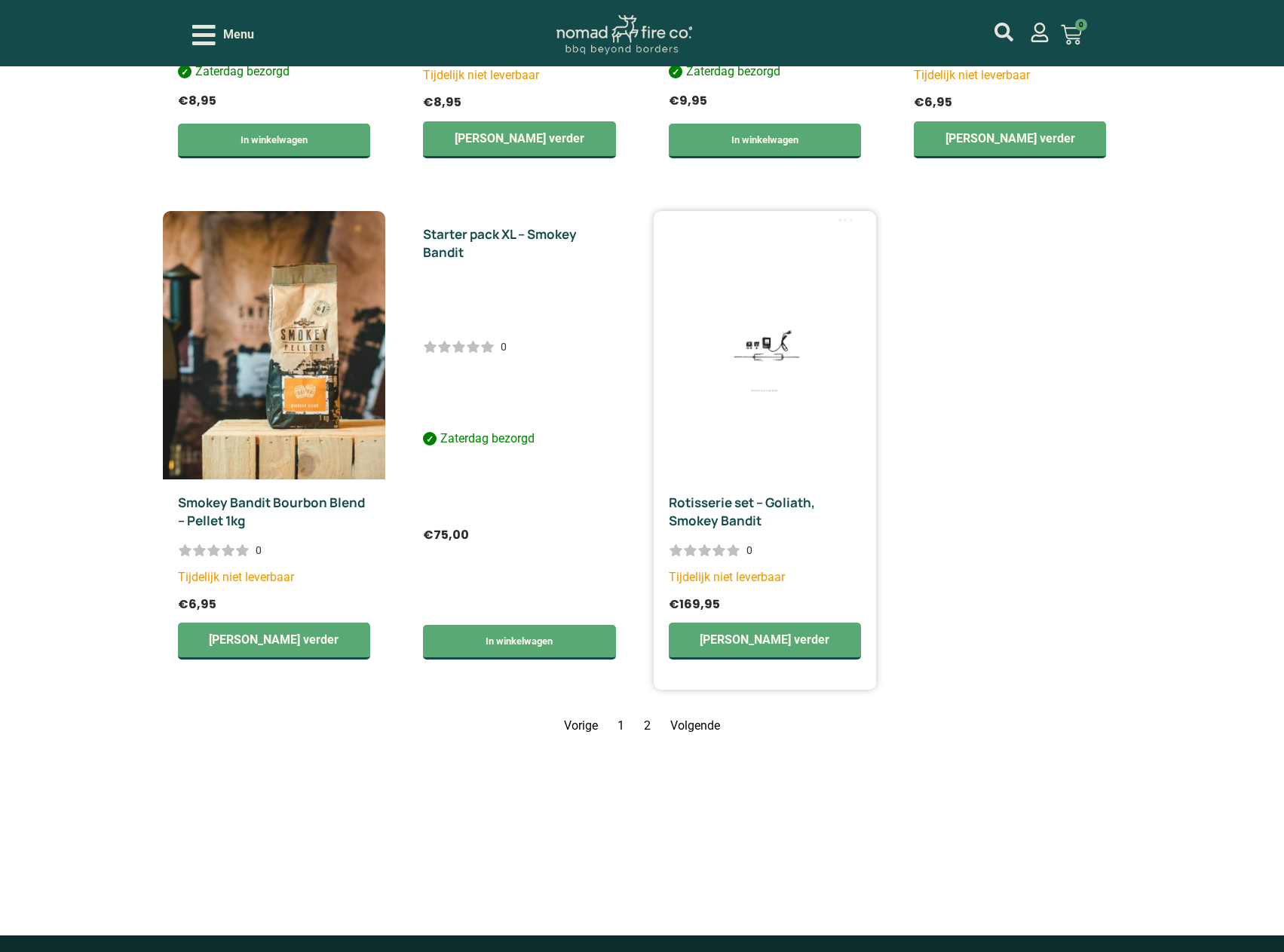
scroll to position [2215, 0]
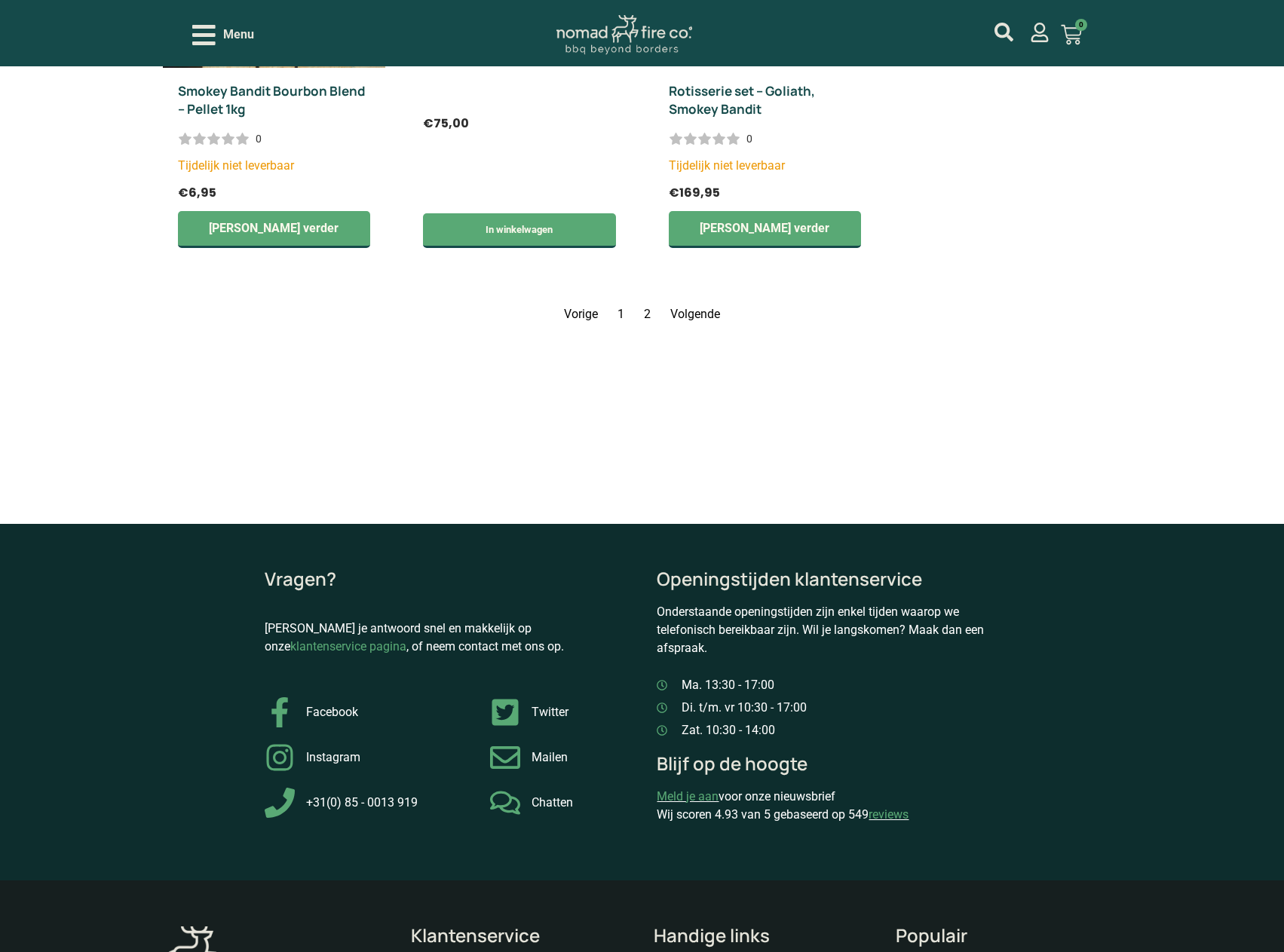
click at [407, 639] on link "klantenservice pagina" at bounding box center [349, 647] width 116 height 14
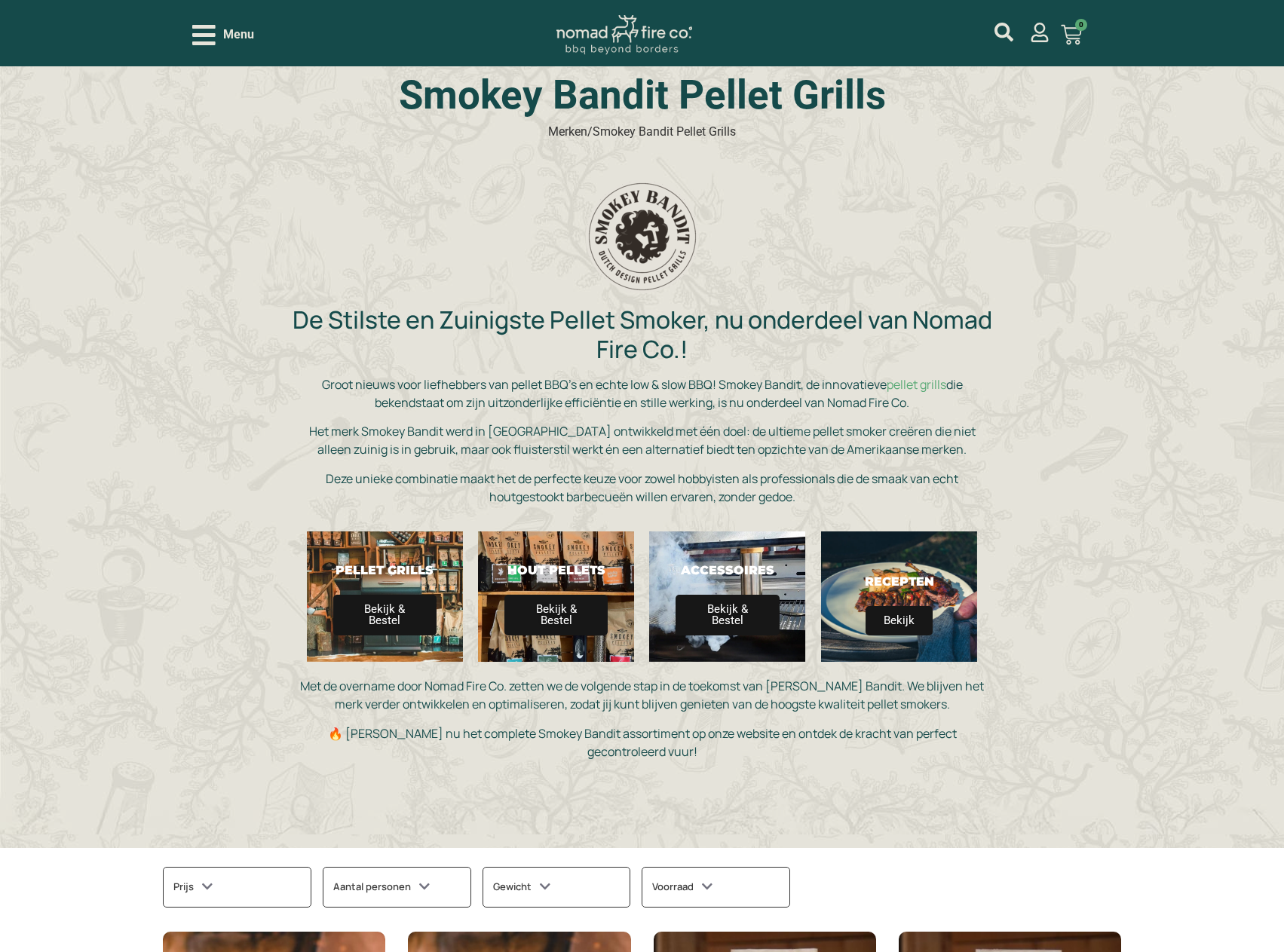
scroll to position [0, 0]
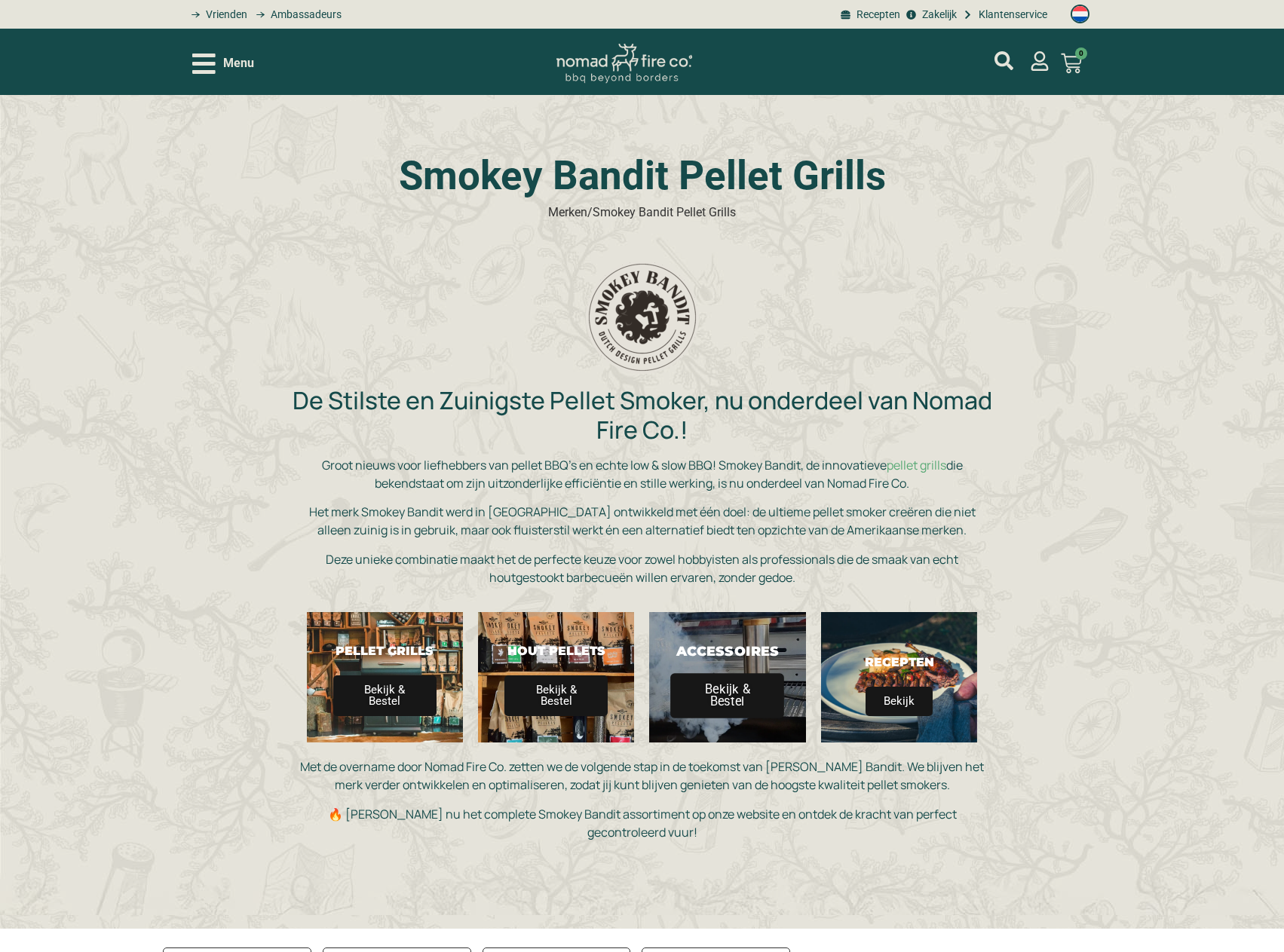
click at [749, 677] on span "Bekijk & Bestel" at bounding box center [728, 696] width 114 height 45
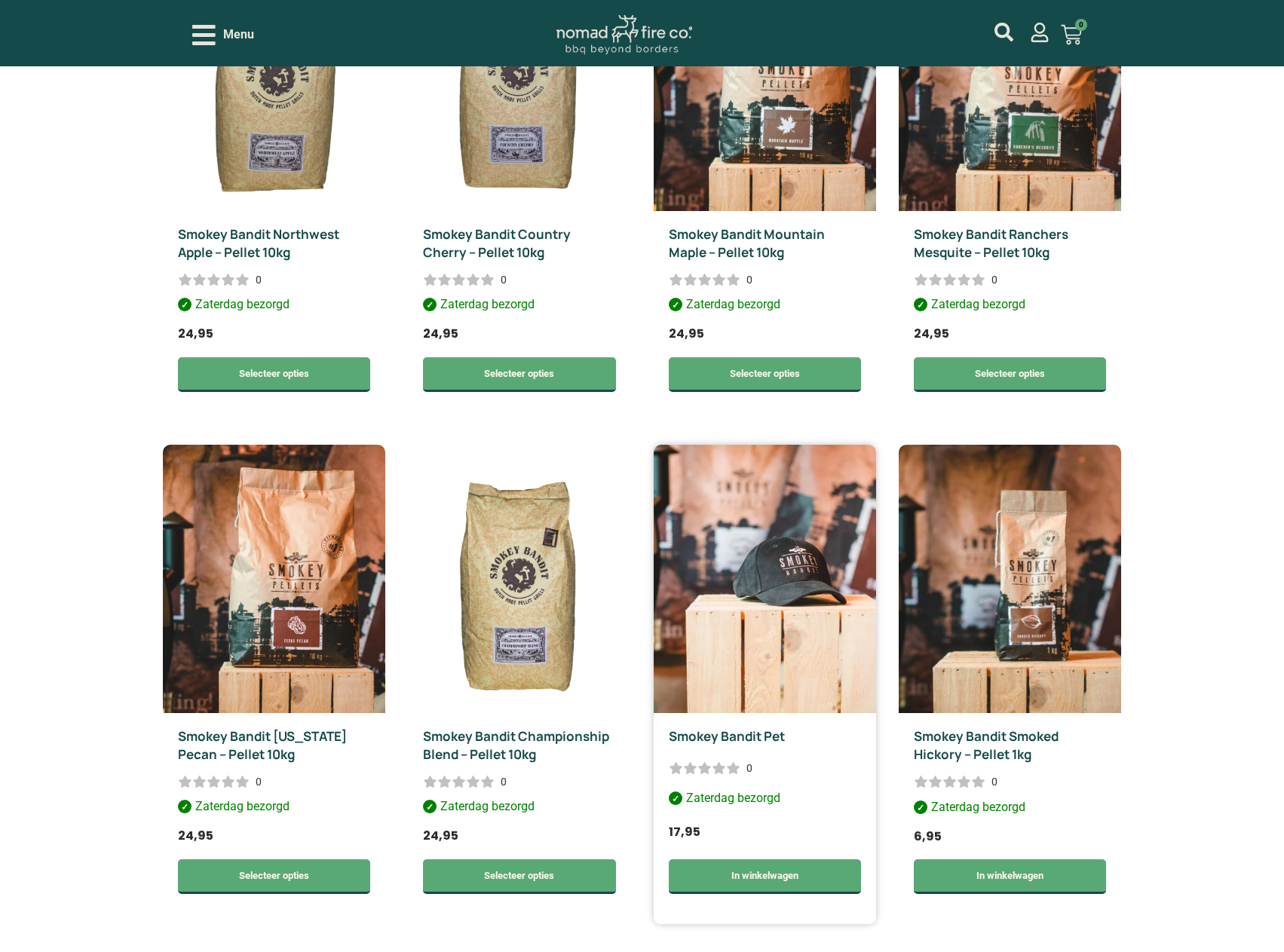
scroll to position [2186, 0]
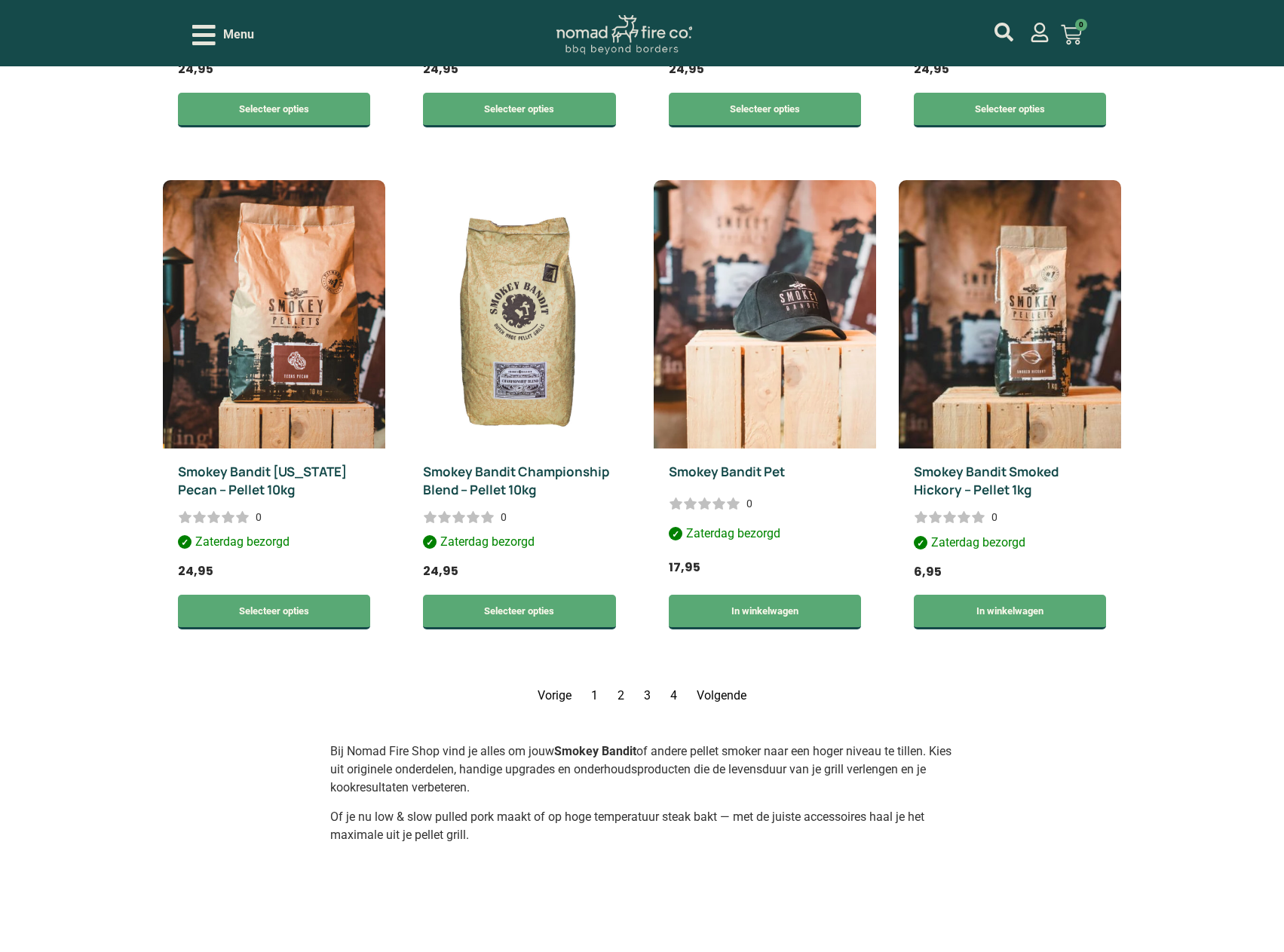
click at [720, 692] on link "Volgende" at bounding box center [722, 695] width 50 height 14
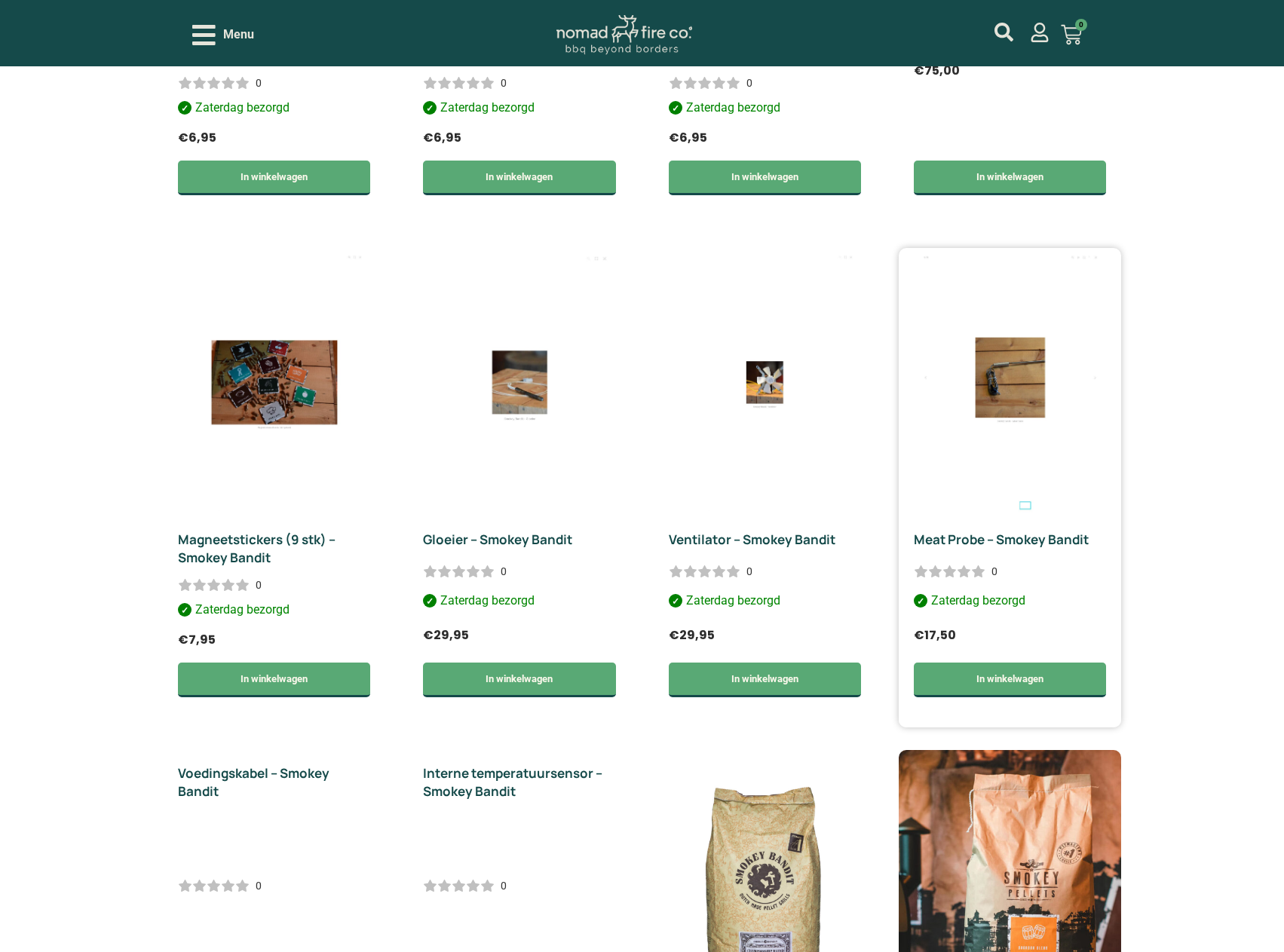
scroll to position [2080, 0]
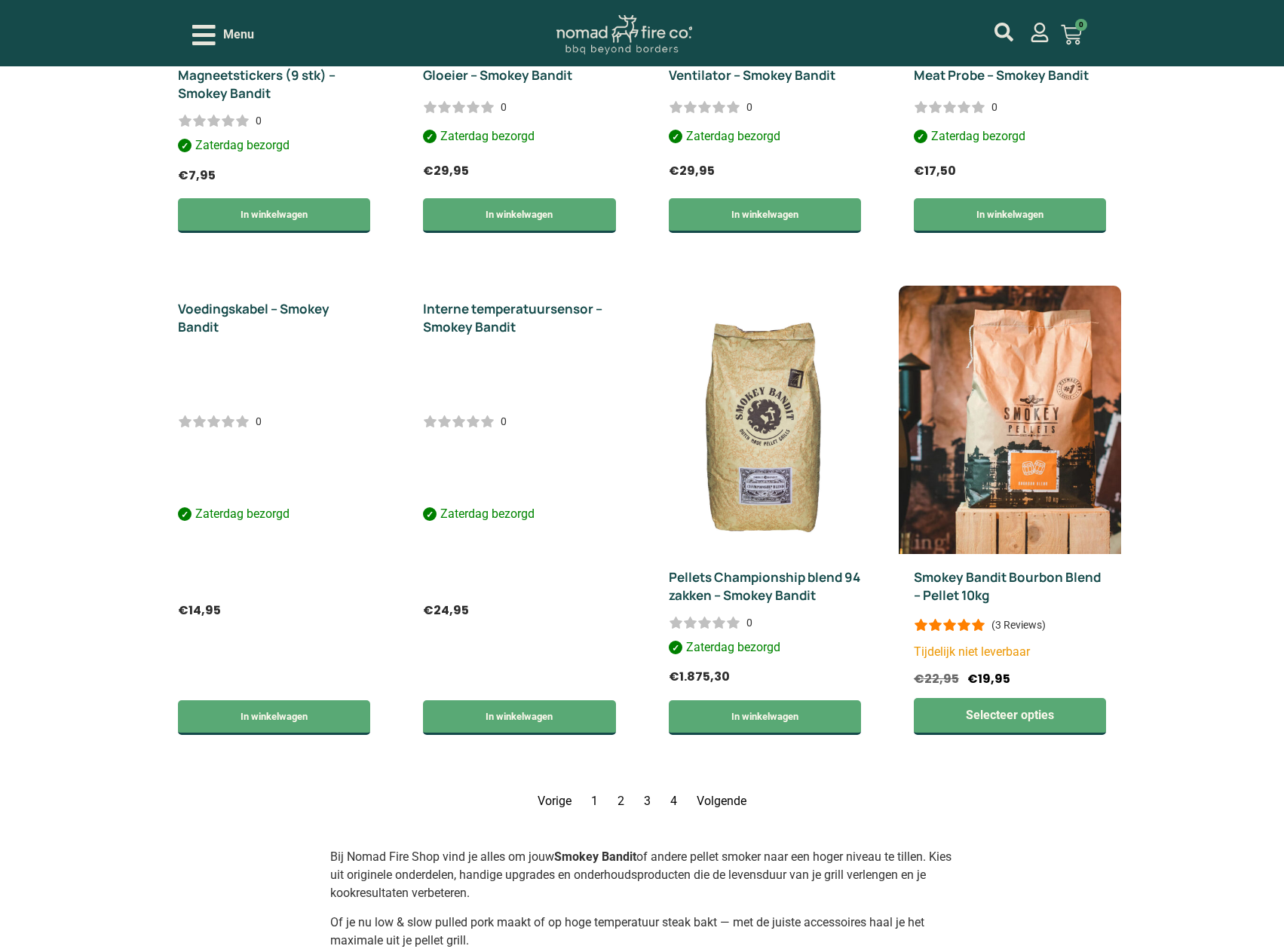
click at [720, 801] on link "Volgende" at bounding box center [722, 801] width 50 height 14
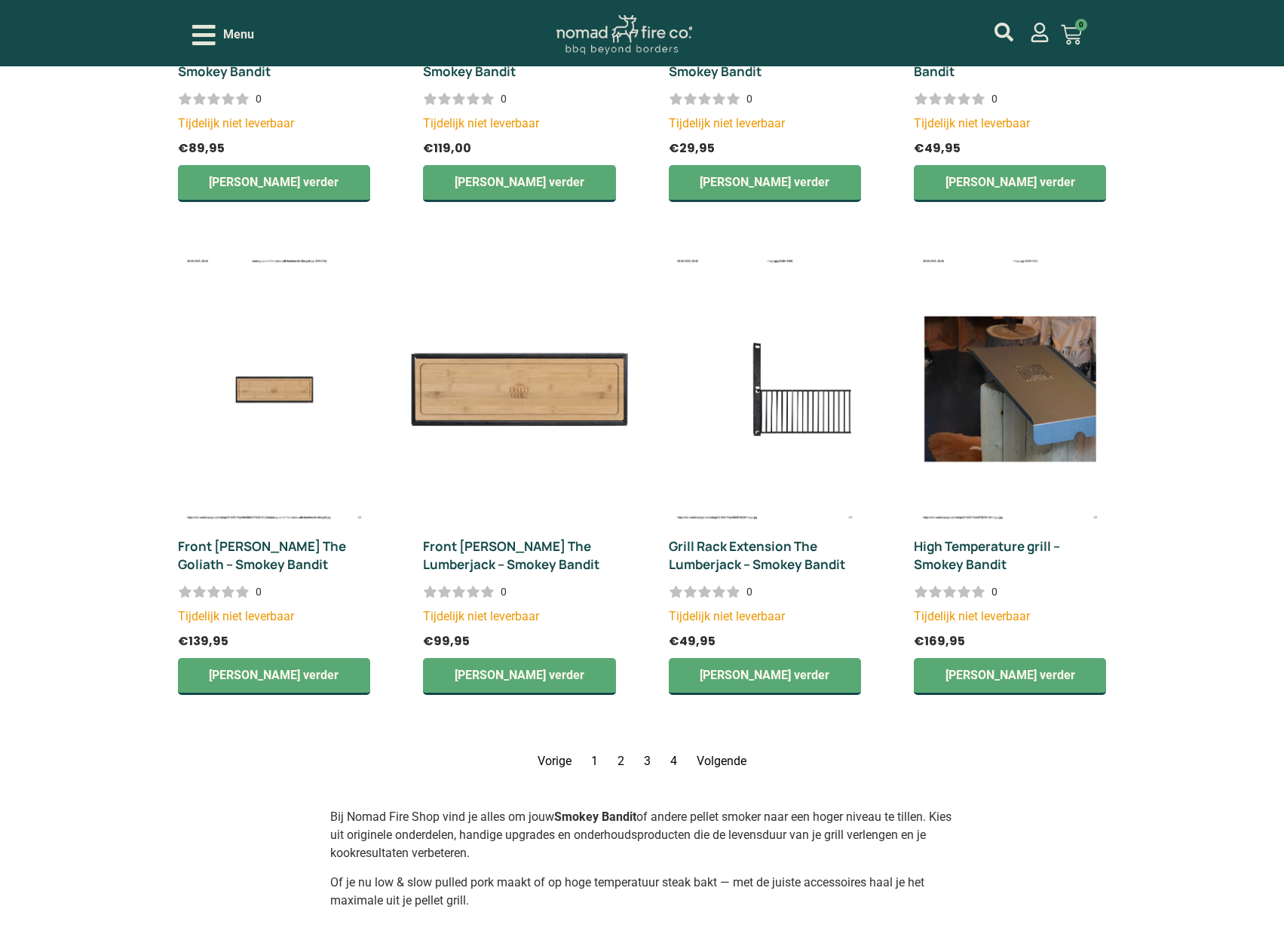
scroll to position [2457, 0]
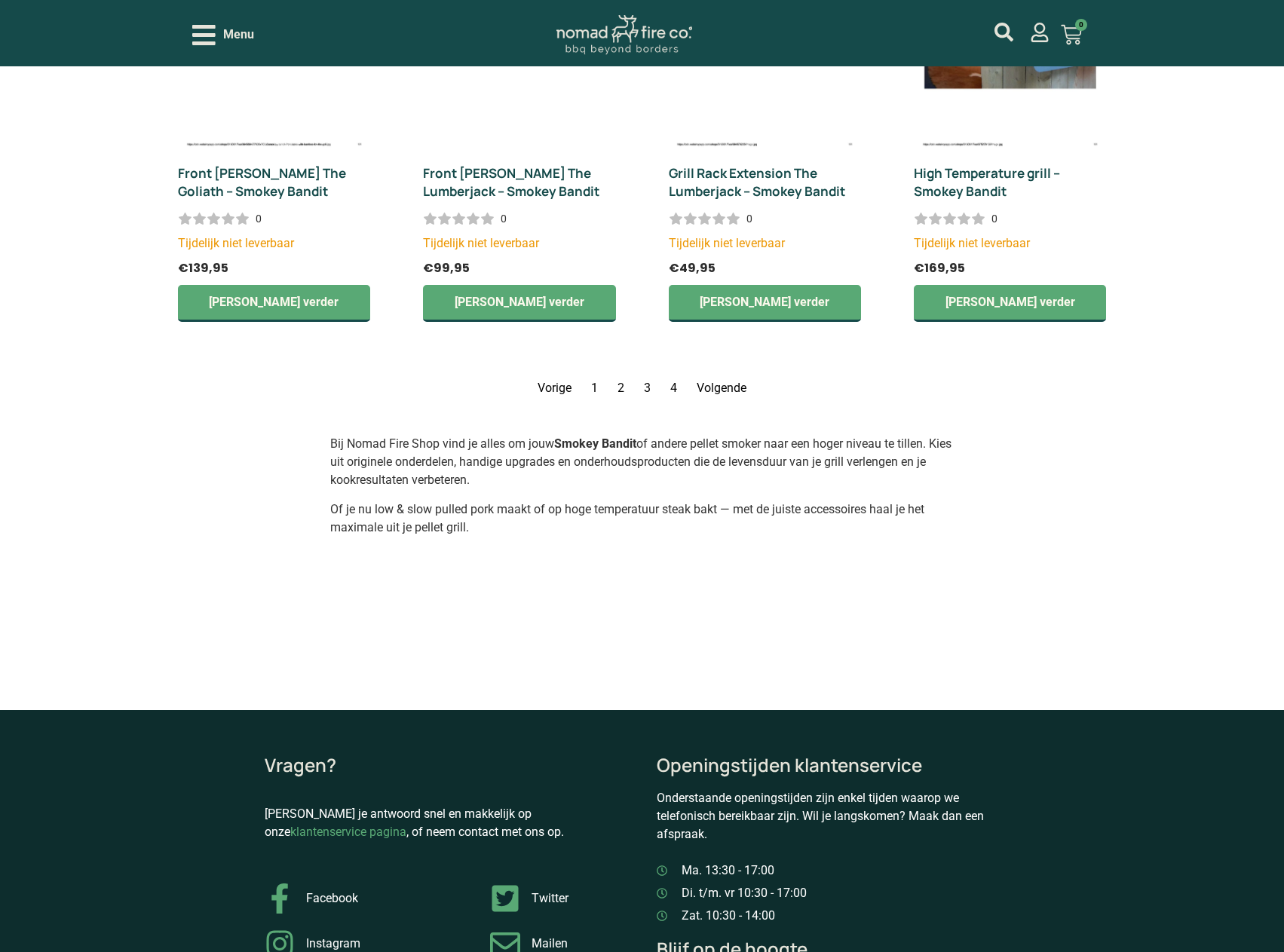
click at [745, 387] on link "Volgende" at bounding box center [722, 388] width 50 height 14
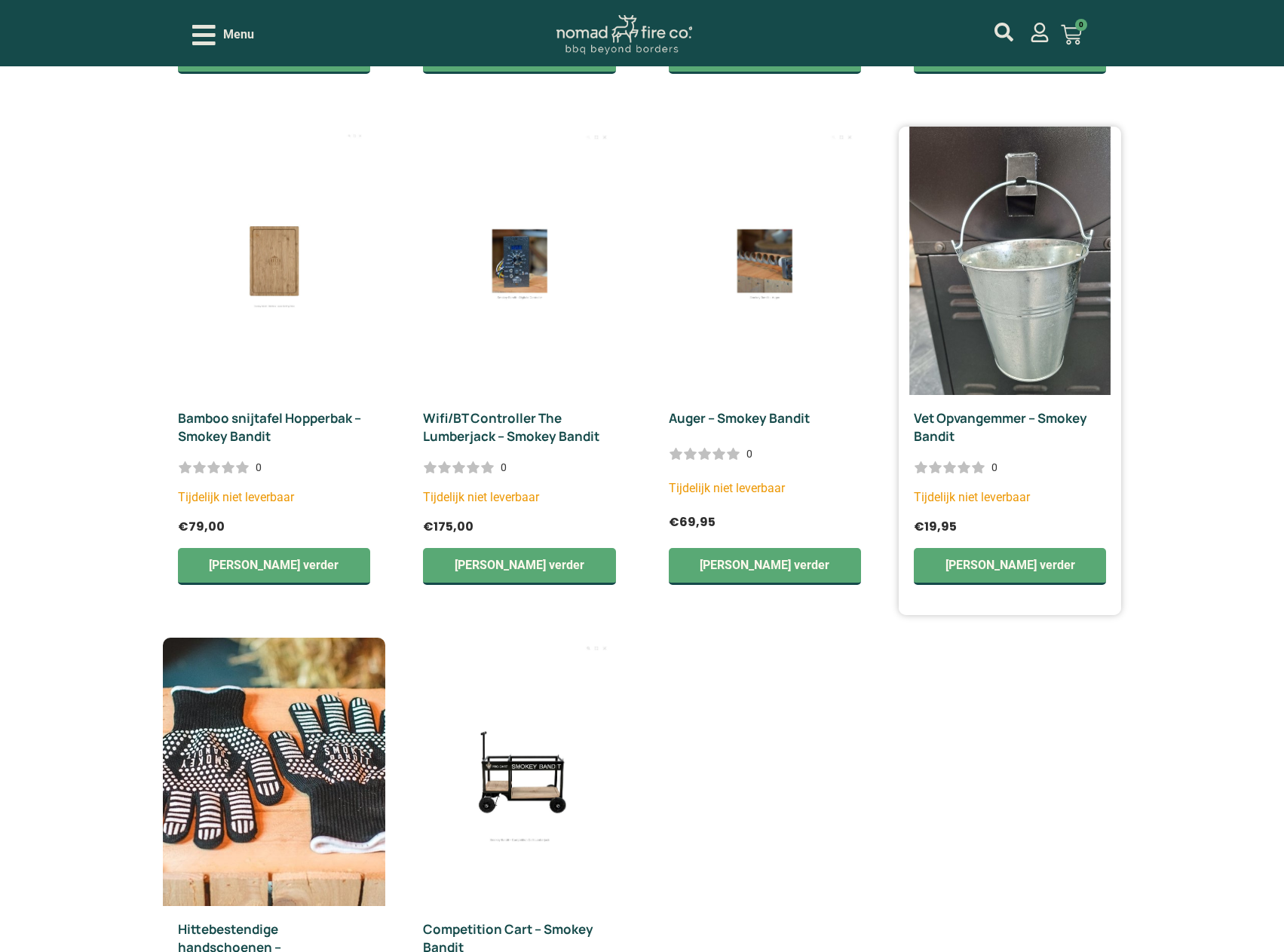
scroll to position [1251, 0]
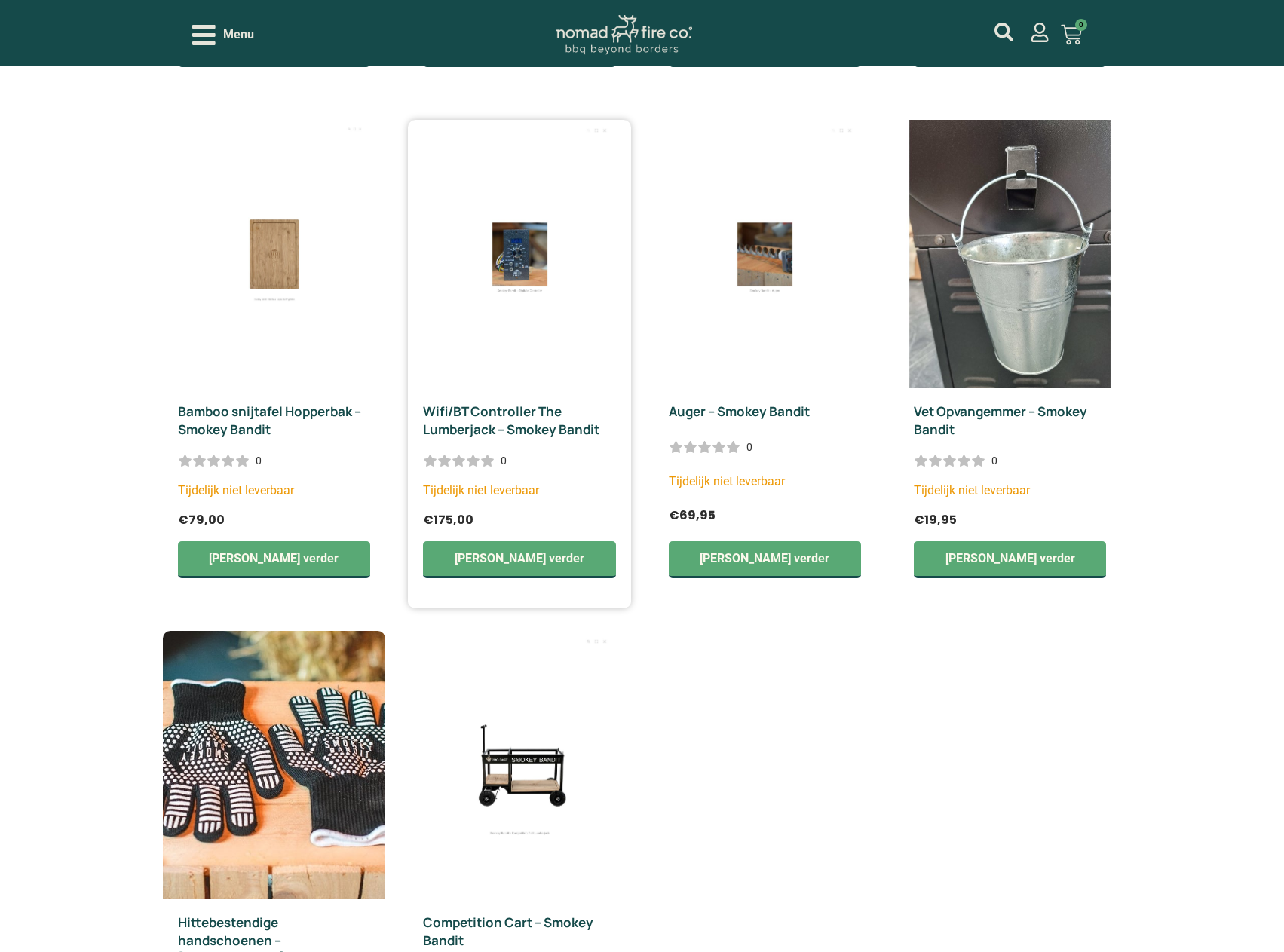
click at [538, 251] on img at bounding box center [520, 254] width 190 height 269
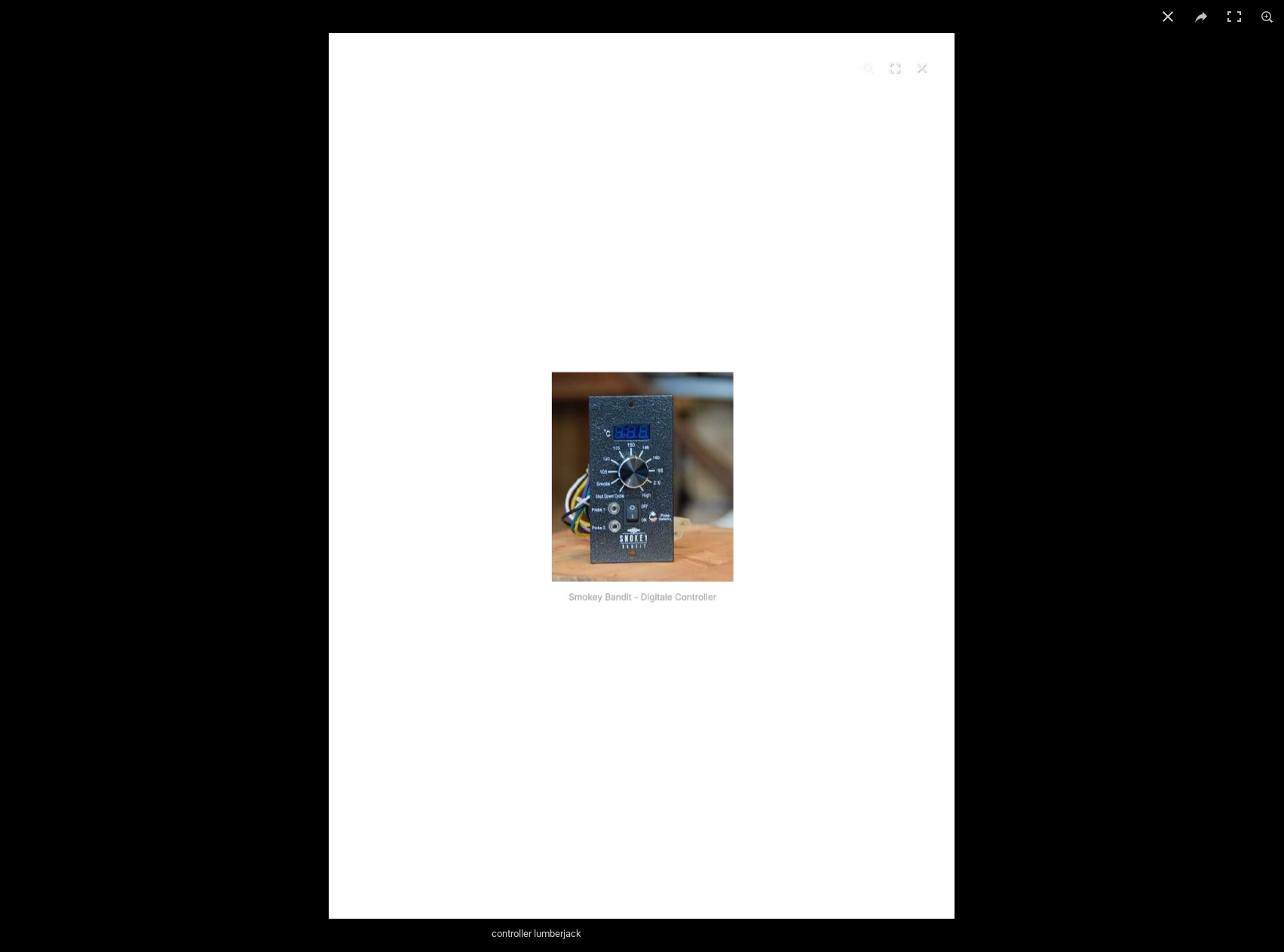
click at [1046, 454] on div at bounding box center [970, 509] width 1284 height 952
